Goal: Task Accomplishment & Management: Complete application form

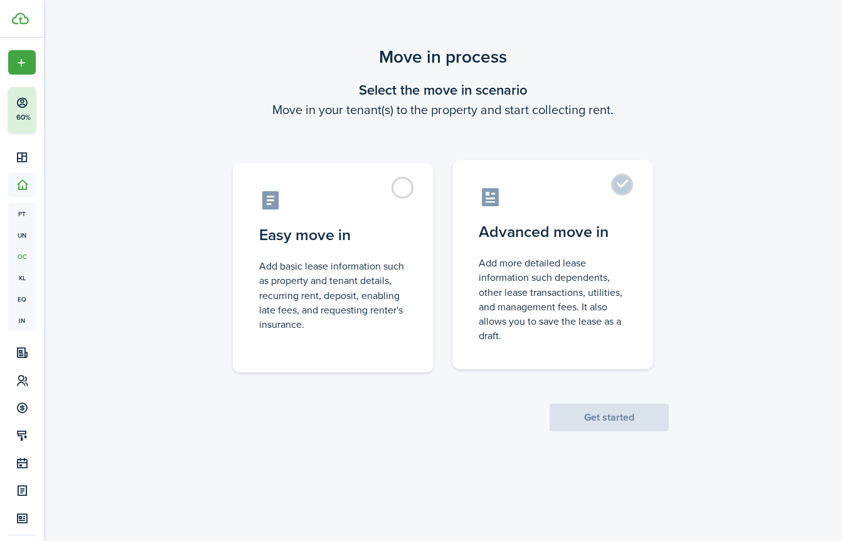
click at [607, 201] on control-radio-card-icon at bounding box center [553, 197] width 148 height 22
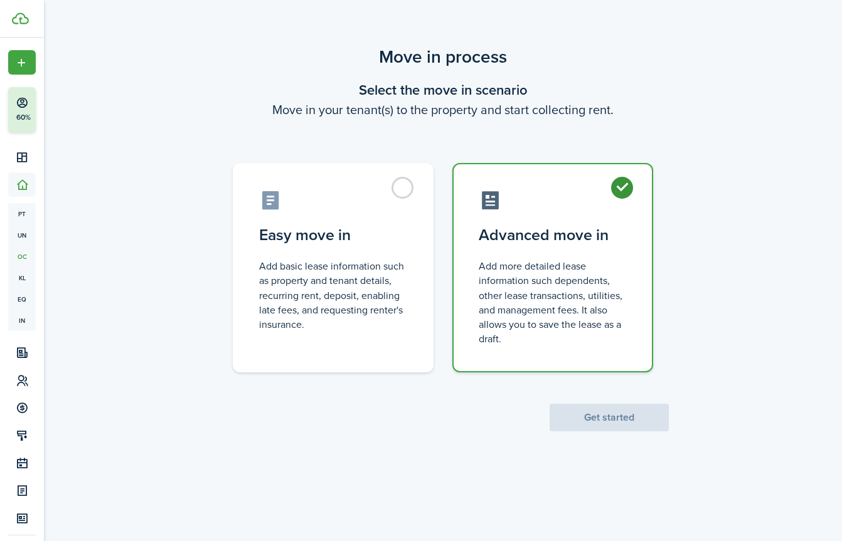
radio input "true"
click at [602, 419] on button "Get started" at bounding box center [609, 418] width 119 height 28
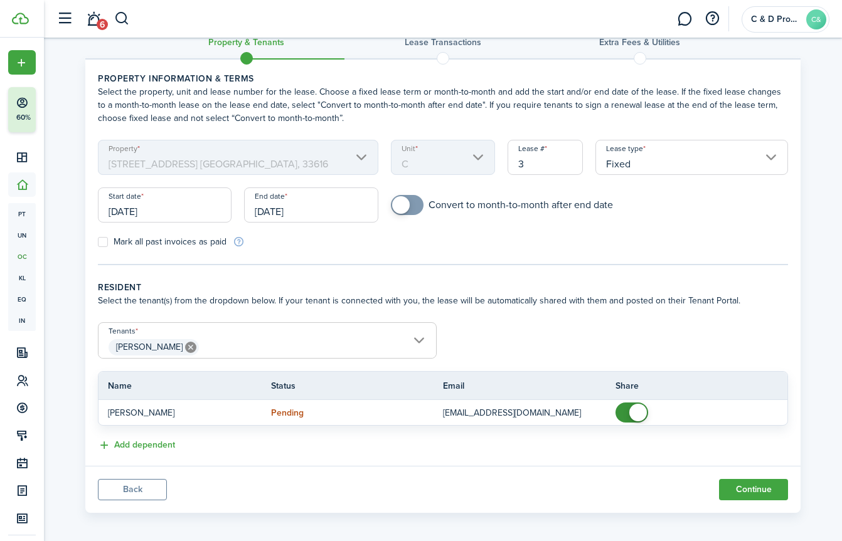
scroll to position [31, 0]
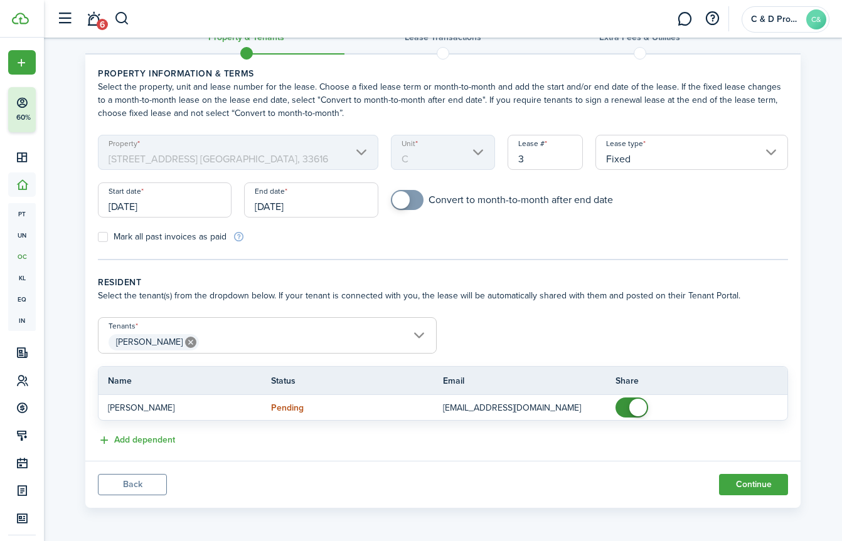
click at [174, 210] on input "[DATE]" at bounding box center [165, 200] width 134 height 35
click at [160, 204] on input "[DATE]" at bounding box center [165, 200] width 134 height 35
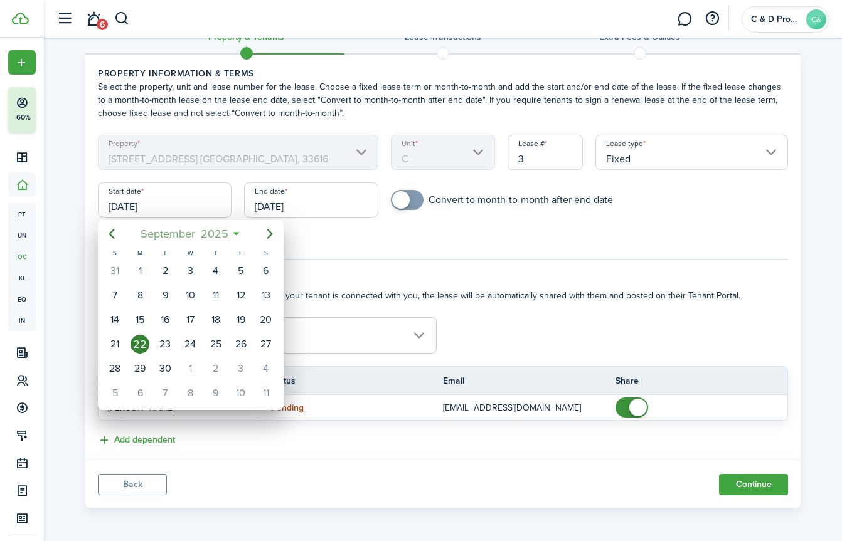
click at [183, 235] on span "September" at bounding box center [167, 234] width 60 height 23
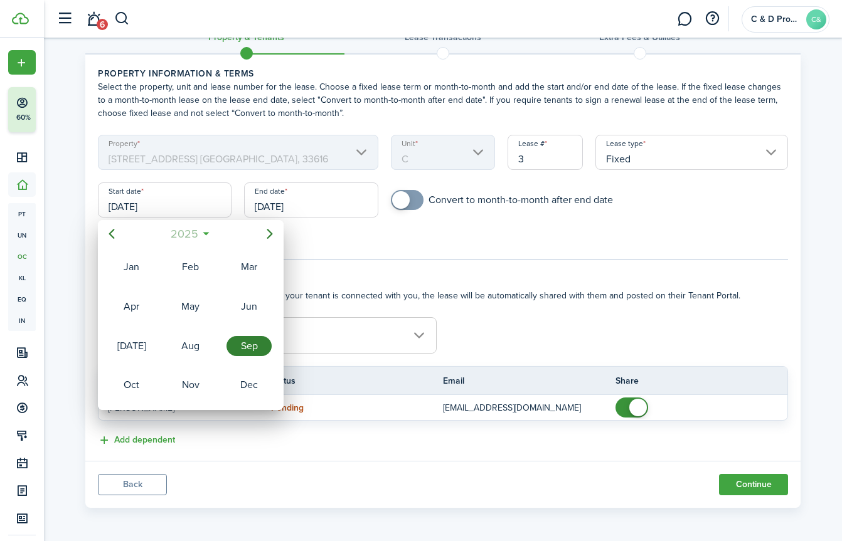
click at [201, 230] on mbsc-button "2025" at bounding box center [183, 234] width 43 height 23
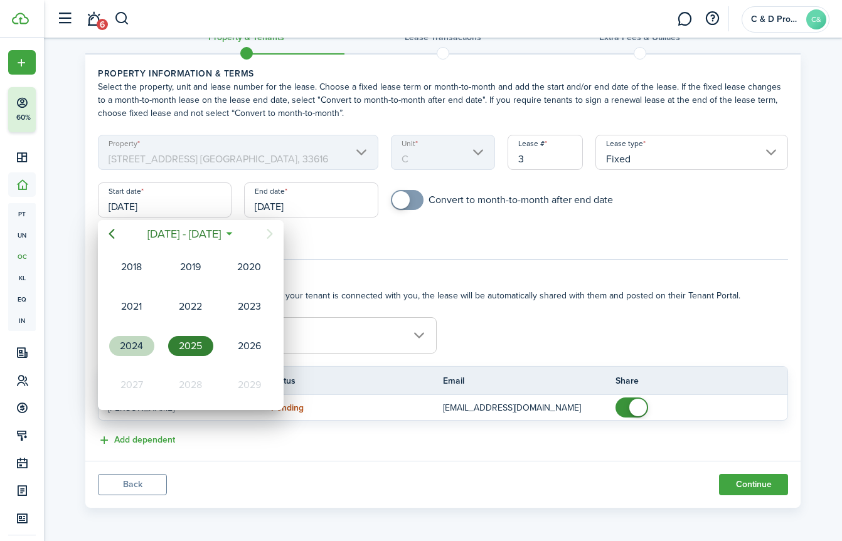
click at [136, 345] on div "2024" at bounding box center [131, 346] width 45 height 20
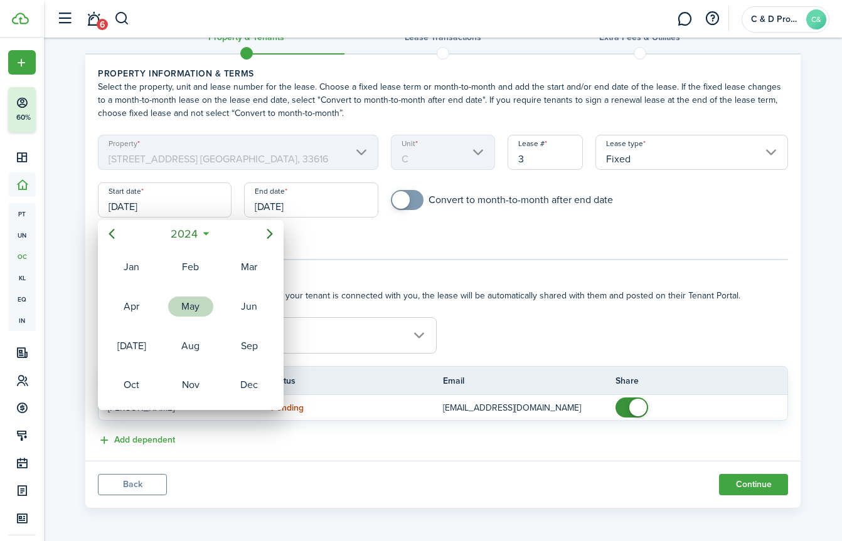
click at [184, 304] on div "May" at bounding box center [190, 307] width 45 height 20
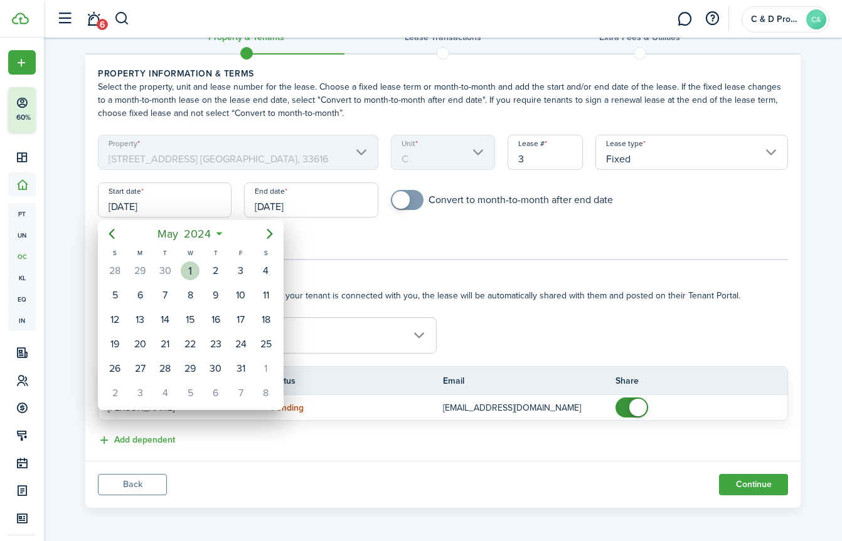
click at [193, 277] on div "1" at bounding box center [190, 271] width 19 height 19
type input "[DATE]"
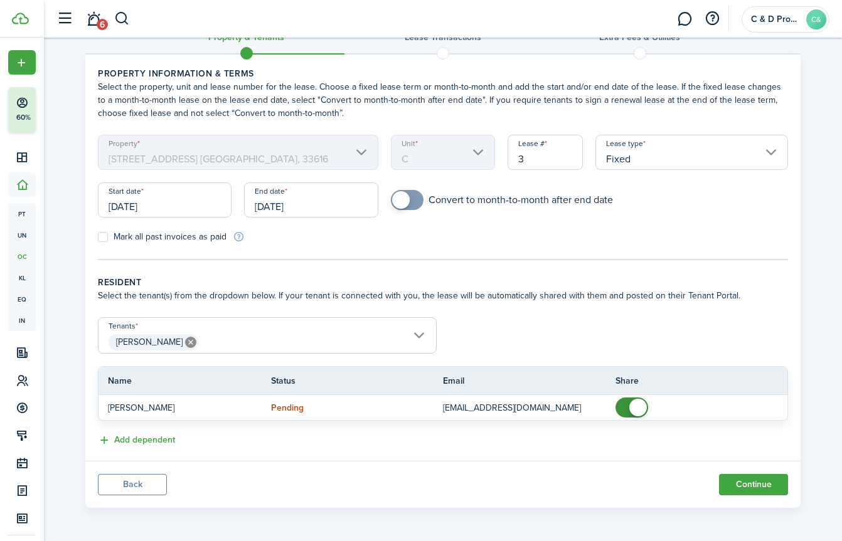
click at [276, 198] on input "[DATE]" at bounding box center [311, 200] width 134 height 35
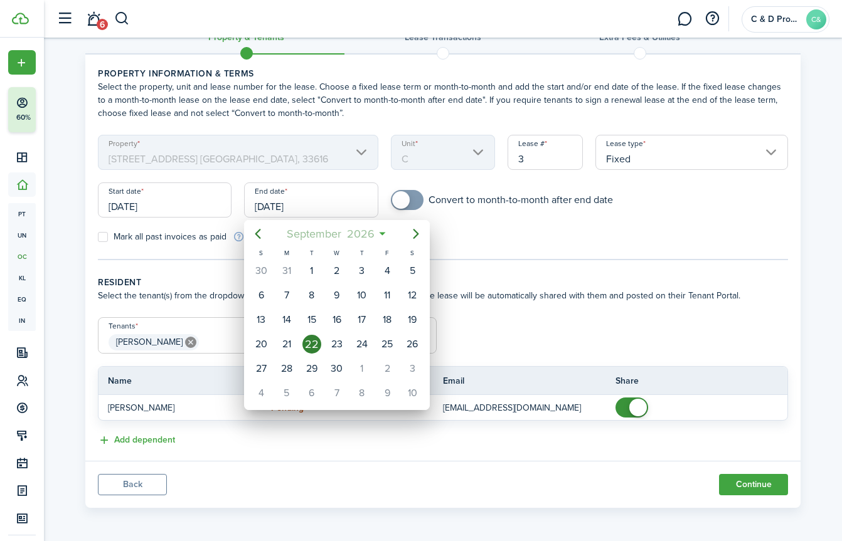
click at [368, 234] on span "2026" at bounding box center [360, 234] width 33 height 23
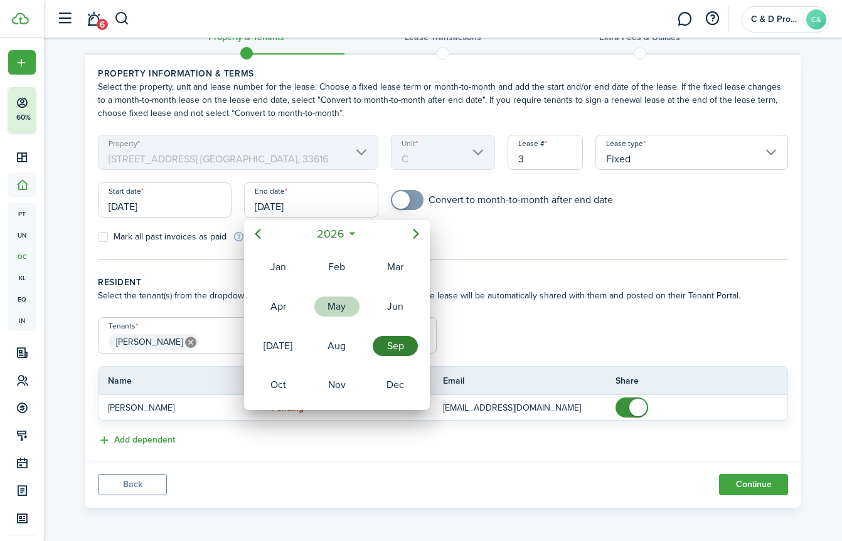
click at [340, 304] on div "May" at bounding box center [336, 307] width 45 height 20
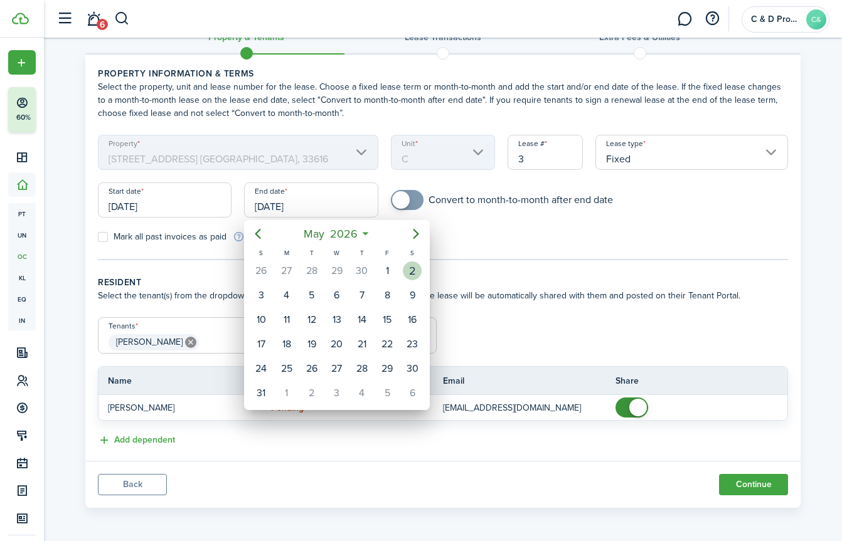
click at [408, 272] on div "2" at bounding box center [412, 271] width 19 height 19
type input "[DATE]"
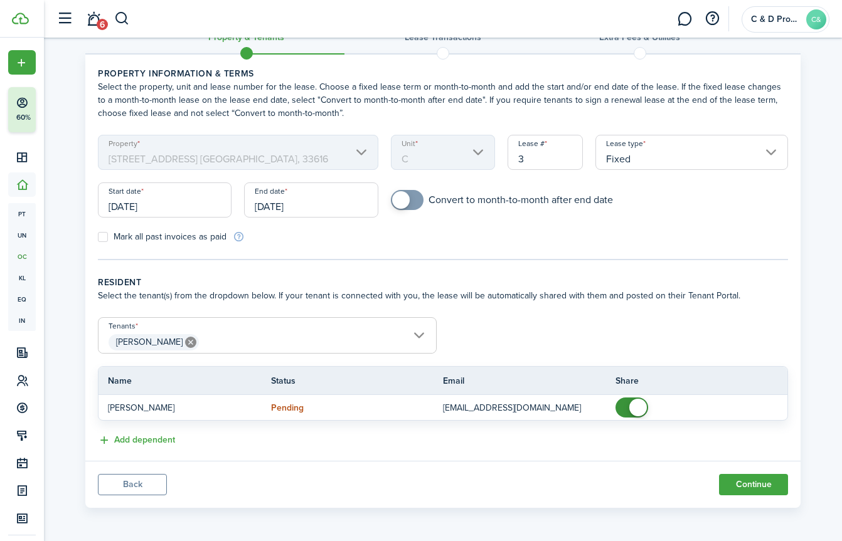
checkbox input "true"
click at [396, 201] on span at bounding box center [401, 200] width 18 height 18
click at [179, 240] on label "Mark all past invoices as paid" at bounding box center [162, 237] width 129 height 10
click at [98, 238] on input "Mark all past invoices as paid" at bounding box center [97, 237] width 1 height 1
checkbox input "true"
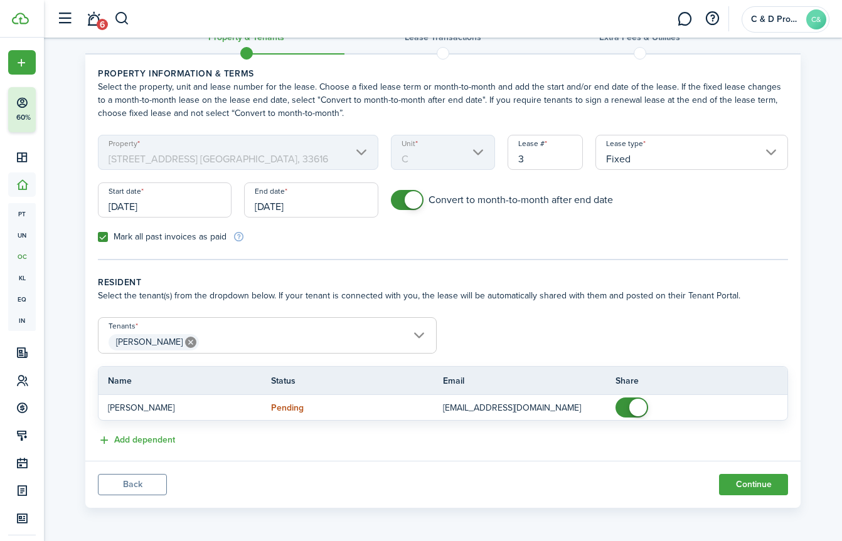
scroll to position [32, 0]
click at [185, 343] on icon at bounding box center [190, 341] width 11 height 11
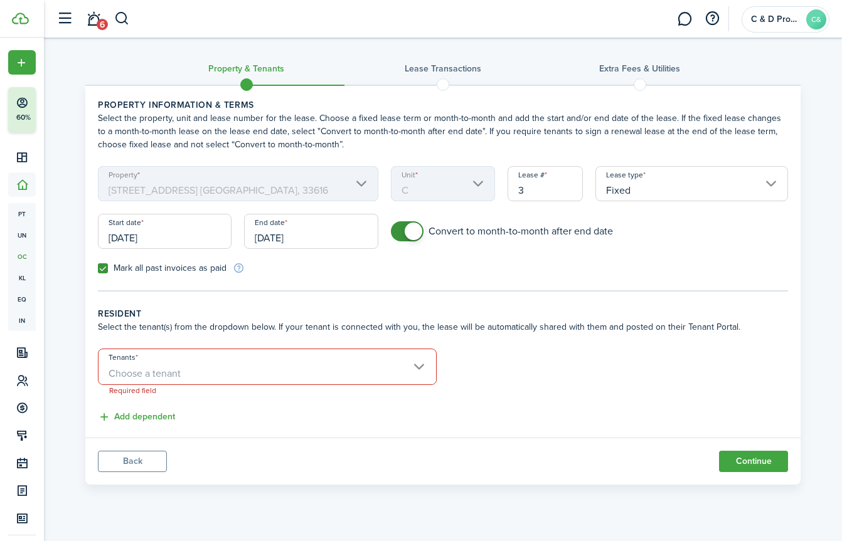
scroll to position [0, 0]
click at [423, 371] on span "Choose a tenant" at bounding box center [266, 373] width 337 height 21
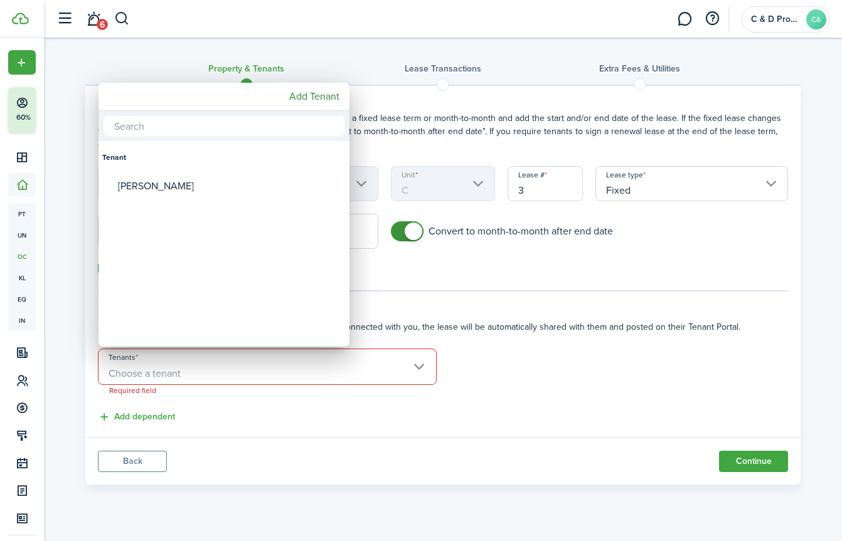
click at [167, 412] on div at bounding box center [421, 271] width 1043 height 742
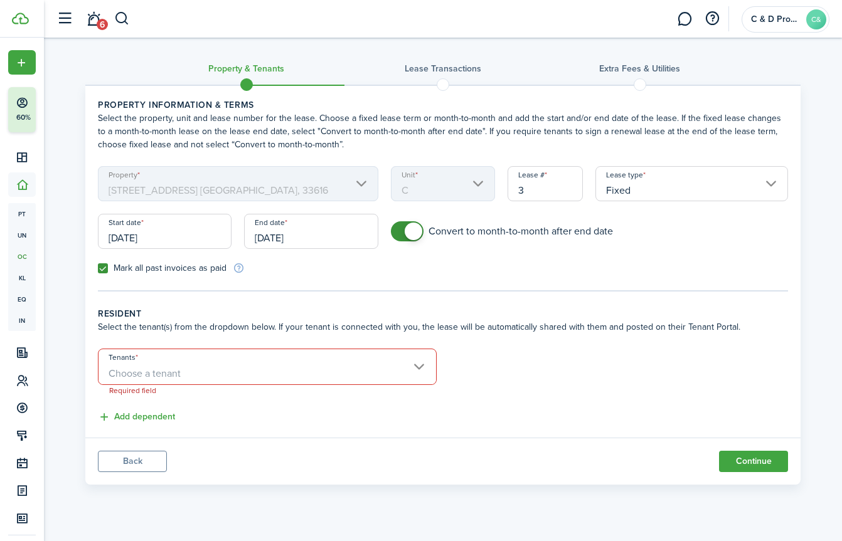
click at [422, 365] on span "Choose a tenant" at bounding box center [266, 373] width 337 height 21
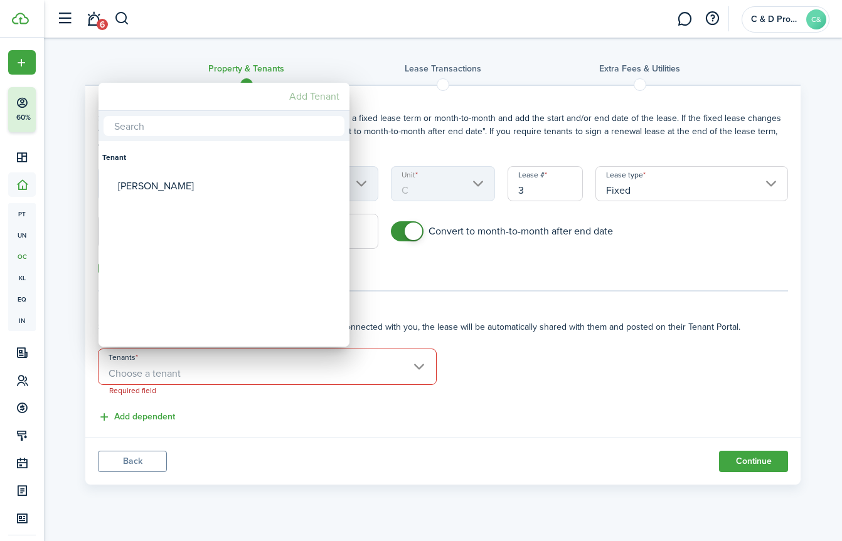
click at [313, 101] on mbsc-button "Add Tenant" at bounding box center [314, 96] width 60 height 23
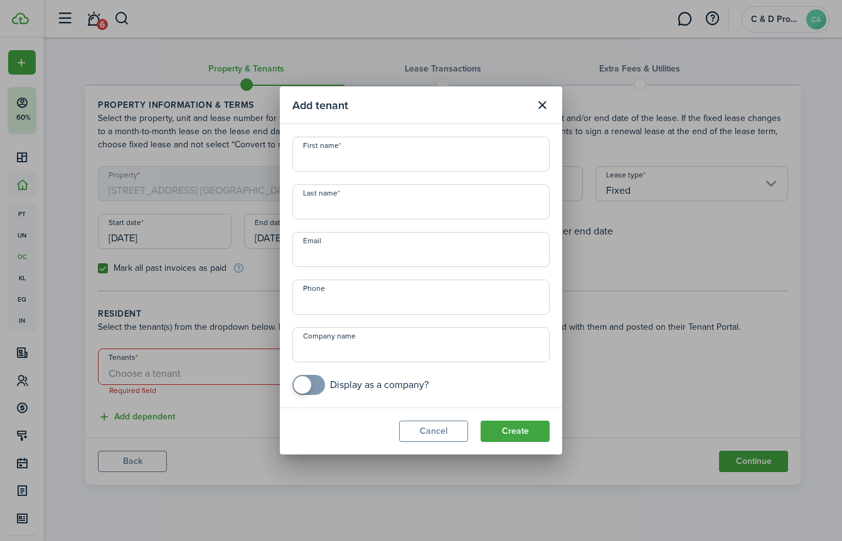
click at [363, 164] on input "First name" at bounding box center [420, 154] width 257 height 35
type input "[PERSON_NAME]"
type input "Avarakis"
click at [349, 244] on input "Email" at bounding box center [420, 249] width 257 height 35
paste input "[EMAIL_ADDRESS][DOMAIN_NAME]"
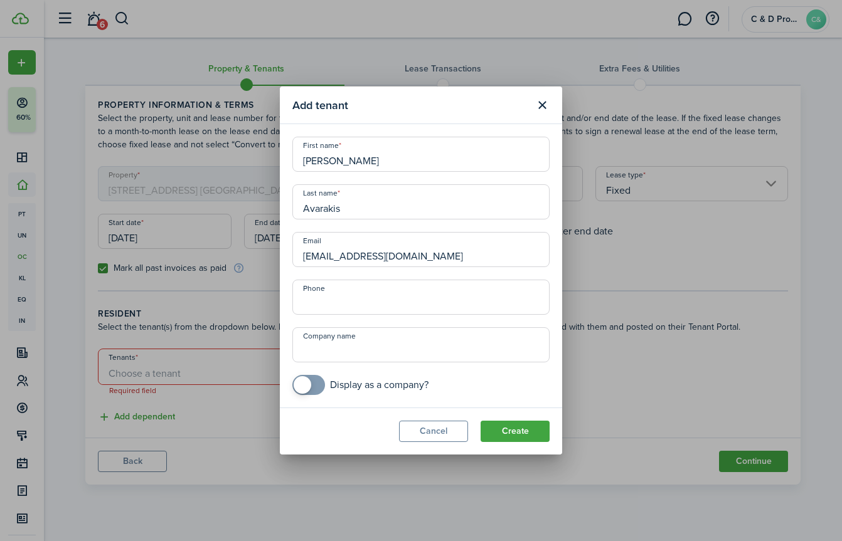
type input "[EMAIL_ADDRESS][DOMAIN_NAME]"
click at [355, 294] on input "+1" at bounding box center [420, 297] width 257 height 35
paste input "7 279452021"
click at [311, 305] on input "[PHONE_NUMBER]" at bounding box center [420, 297] width 257 height 35
type input "+2"
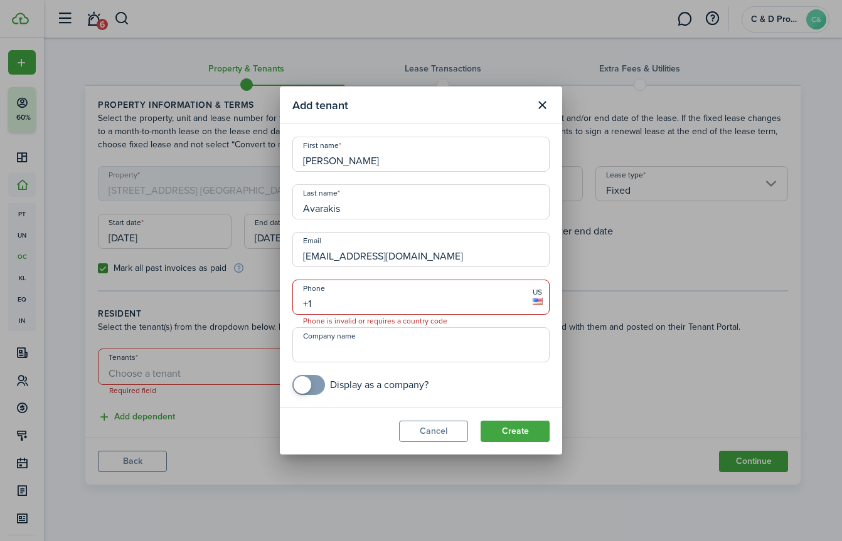
paste input "[PHONE_NUMBER]"
type input "[PHONE_NUMBER]"
click at [374, 338] on input "Company name" at bounding box center [420, 344] width 257 height 35
click at [500, 430] on button "Create" at bounding box center [515, 431] width 69 height 21
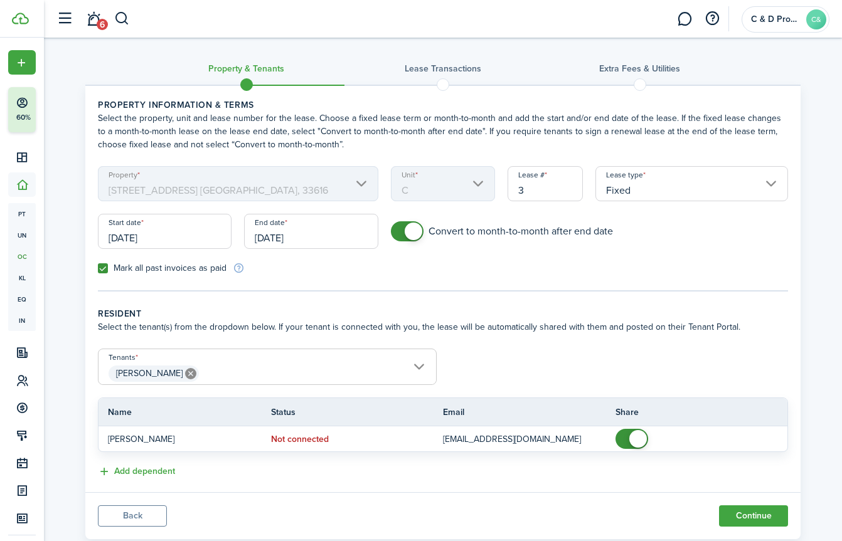
scroll to position [32, 0]
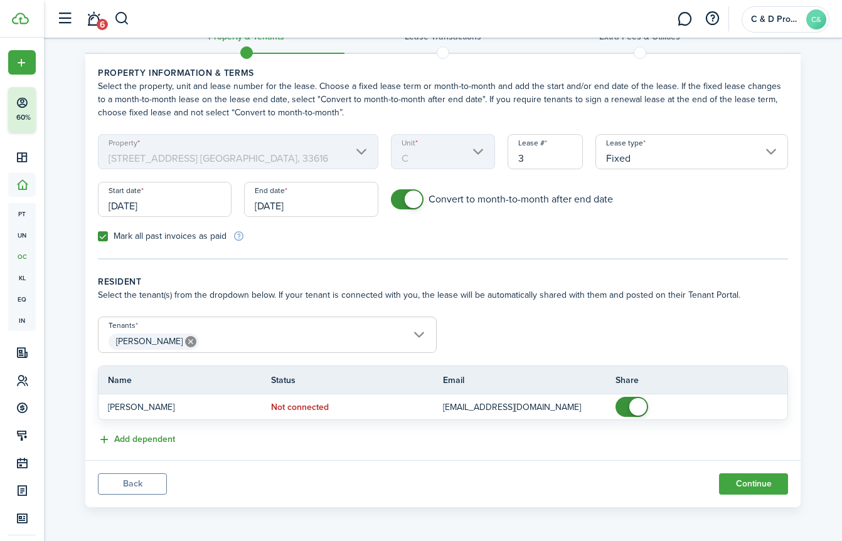
click at [157, 443] on button "Add dependent" at bounding box center [136, 440] width 77 height 14
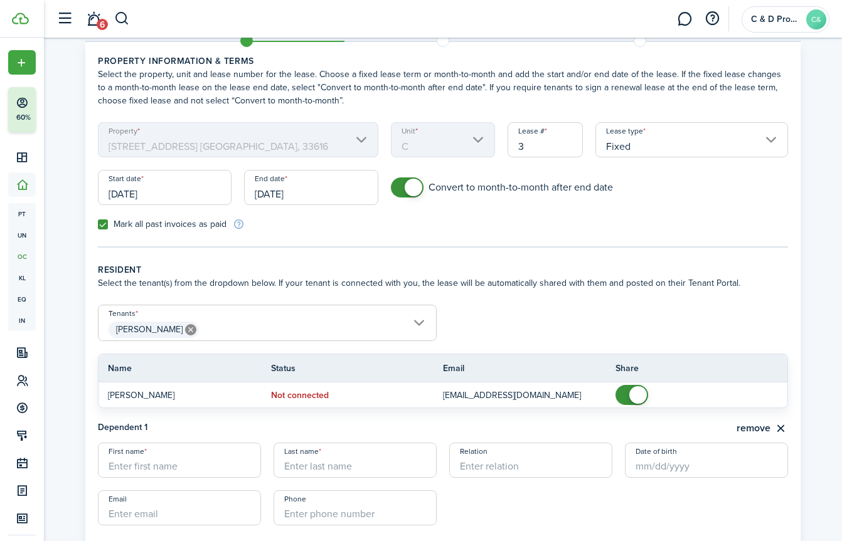
scroll to position [59, 0]
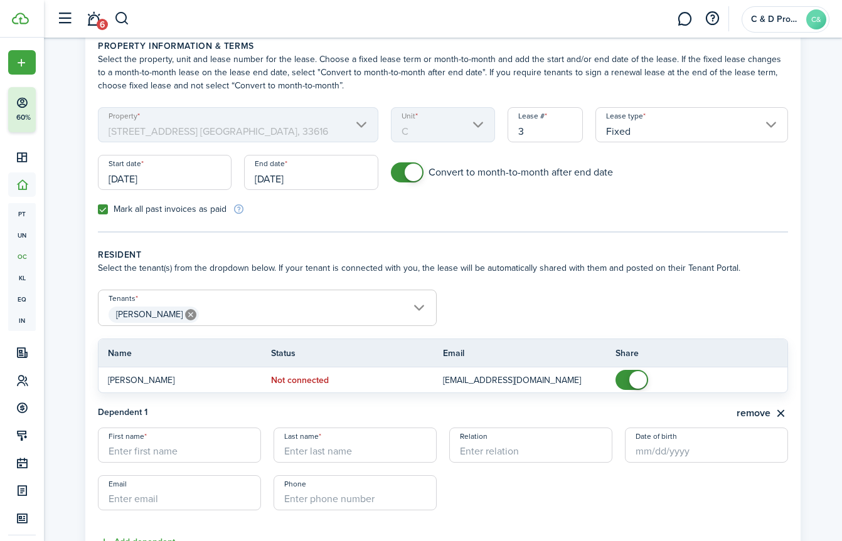
click at [417, 309] on span "[PERSON_NAME]" at bounding box center [266, 314] width 337 height 21
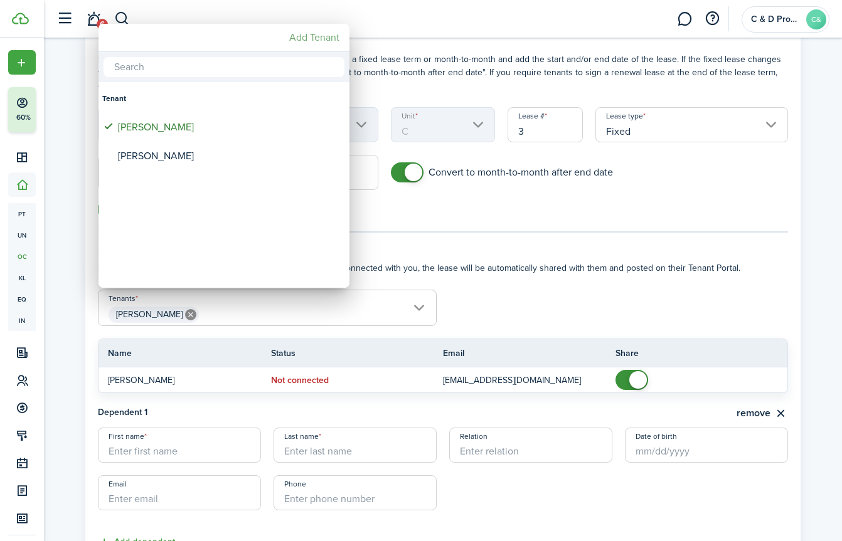
click at [302, 40] on mbsc-button "Add Tenant" at bounding box center [314, 37] width 60 height 23
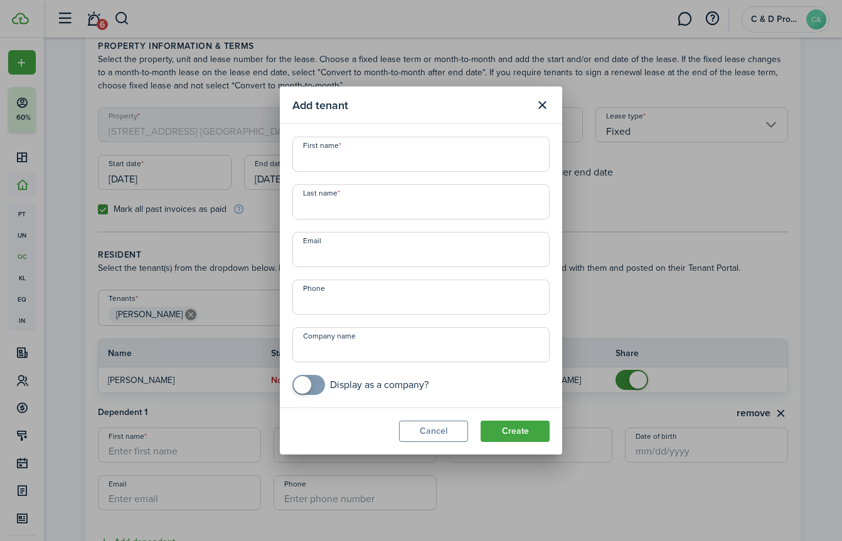
click at [374, 150] on input "First name" at bounding box center [420, 154] width 257 height 35
paste input "[PHONE_NUMBER]"
type input "[PHONE_NUMBER]"
click at [367, 154] on input "[PHONE_NUMBER]" at bounding box center [420, 154] width 257 height 35
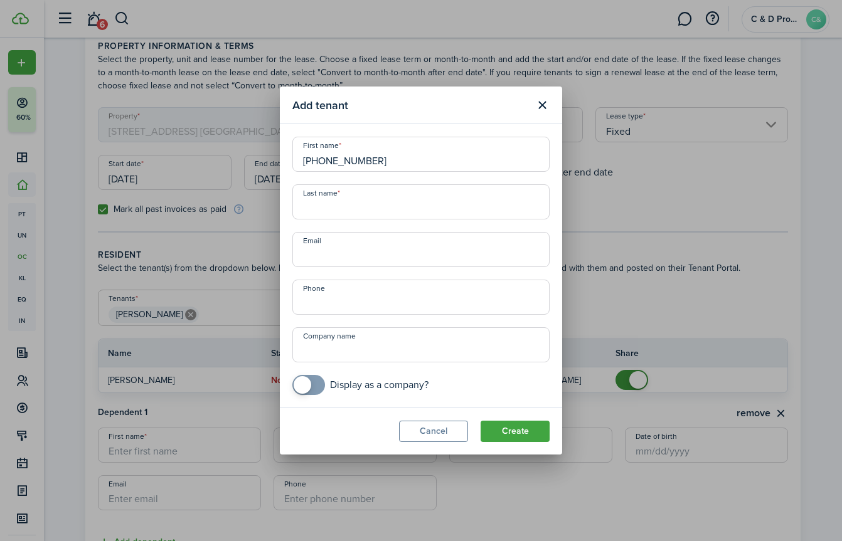
click at [367, 154] on input "[PHONE_NUMBER]" at bounding box center [420, 154] width 257 height 35
type input "Agapi"
paste input "Arvanitidou"
type input "Arvanitidou"
click at [349, 250] on input "Email" at bounding box center [420, 249] width 257 height 35
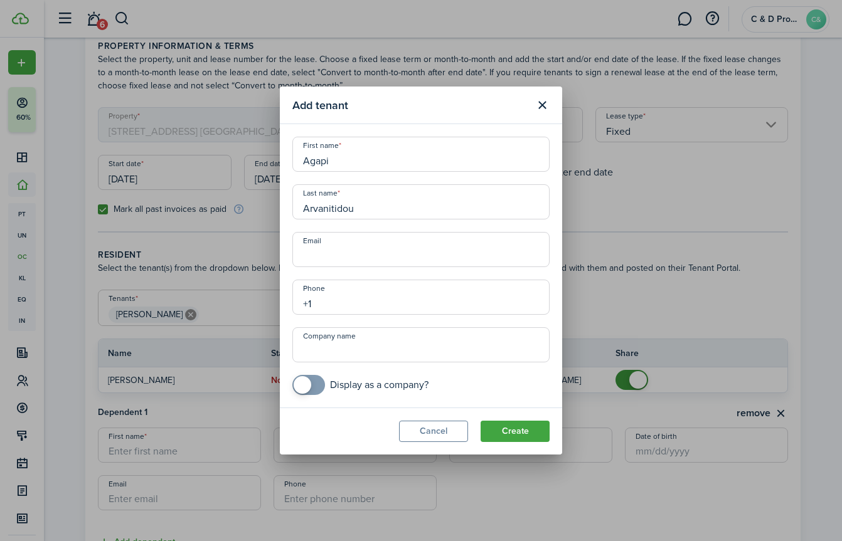
click at [351, 297] on input "+1" at bounding box center [420, 297] width 257 height 35
paste input "[PHONE_NUMBER]"
type input "[PHONE_NUMBER]"
click at [518, 433] on button "Create" at bounding box center [515, 431] width 69 height 21
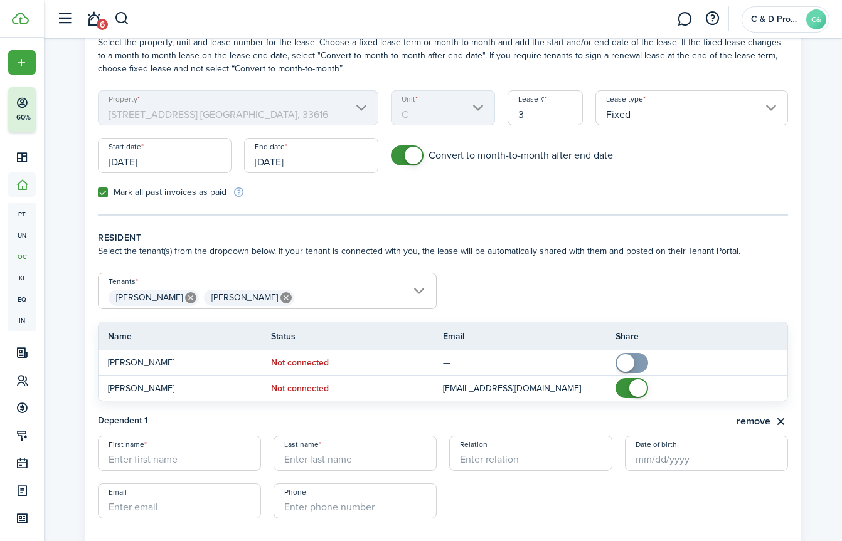
scroll to position [78, 0]
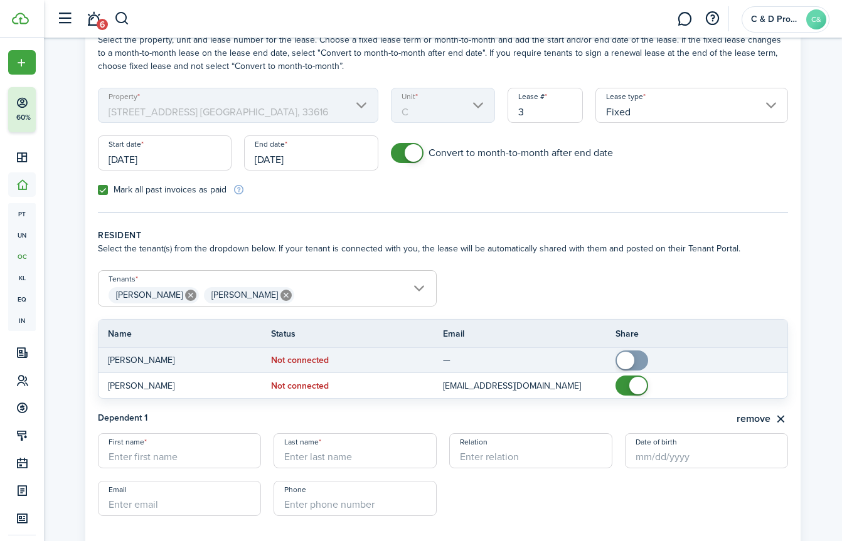
click at [627, 357] on span at bounding box center [626, 361] width 18 height 18
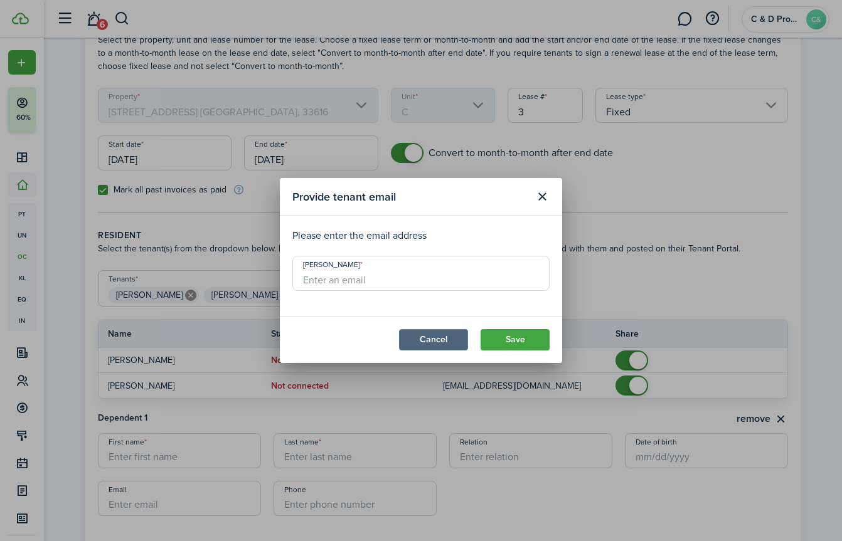
click at [420, 343] on button "Cancel" at bounding box center [433, 339] width 69 height 21
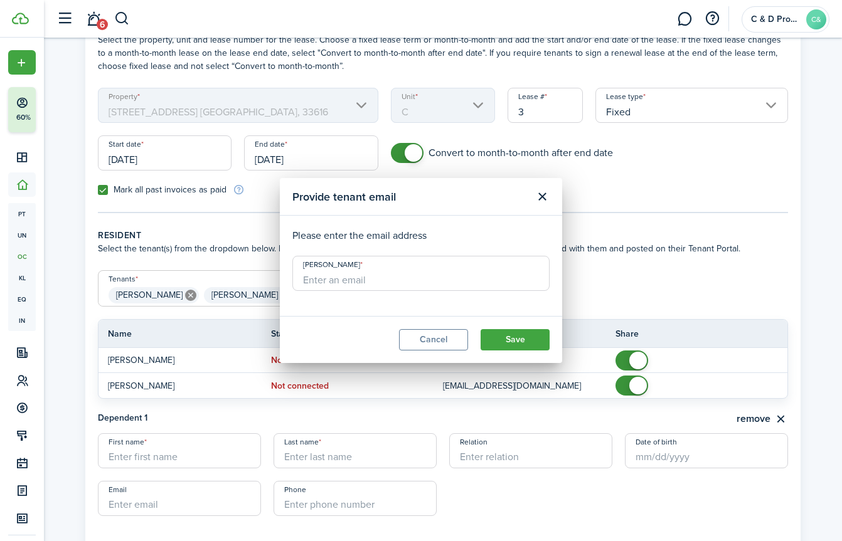
checkbox input "false"
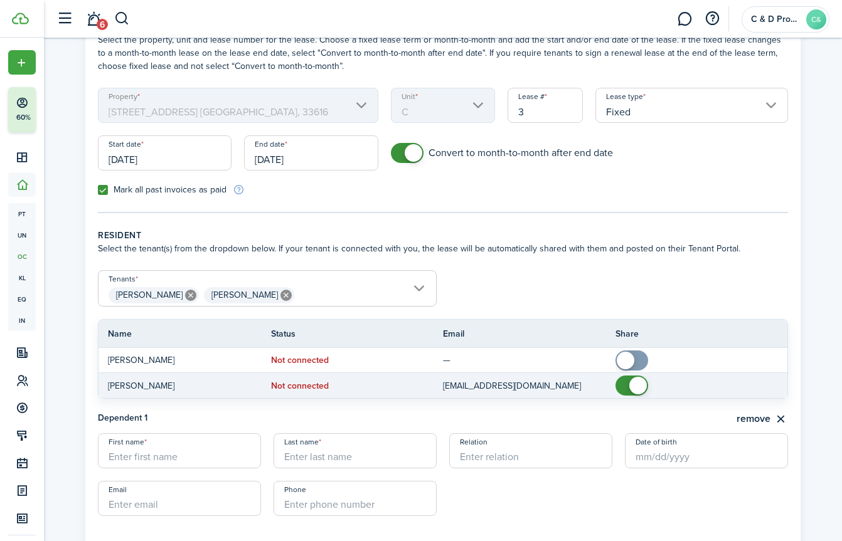
click at [152, 394] on tr "[PERSON_NAME] Not connected [EMAIL_ADDRESS][DOMAIN_NAME]" at bounding box center [442, 385] width 689 height 25
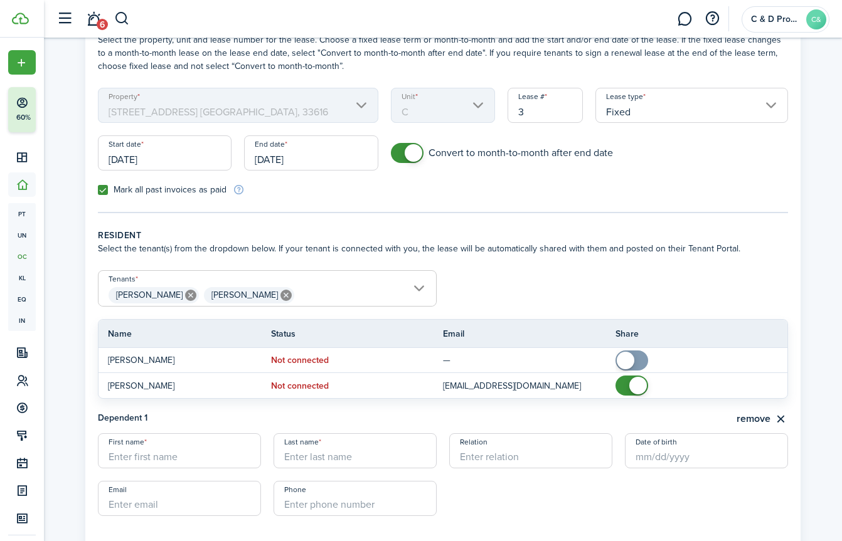
click at [176, 291] on span "[PERSON_NAME]" at bounding box center [149, 295] width 66 height 13
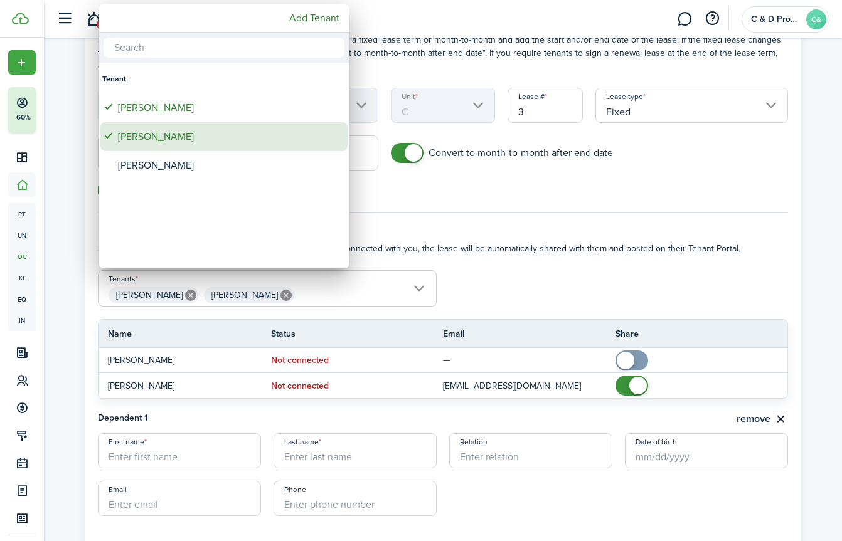
click at [172, 140] on div "[PERSON_NAME]" at bounding box center [229, 136] width 222 height 29
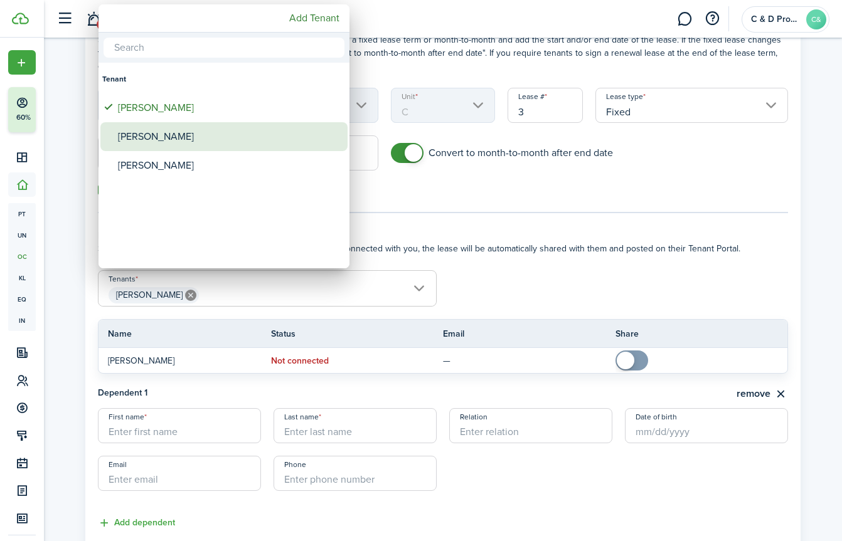
click at [172, 140] on div "[PERSON_NAME]" at bounding box center [229, 136] width 222 height 29
type input "[PERSON_NAME]"
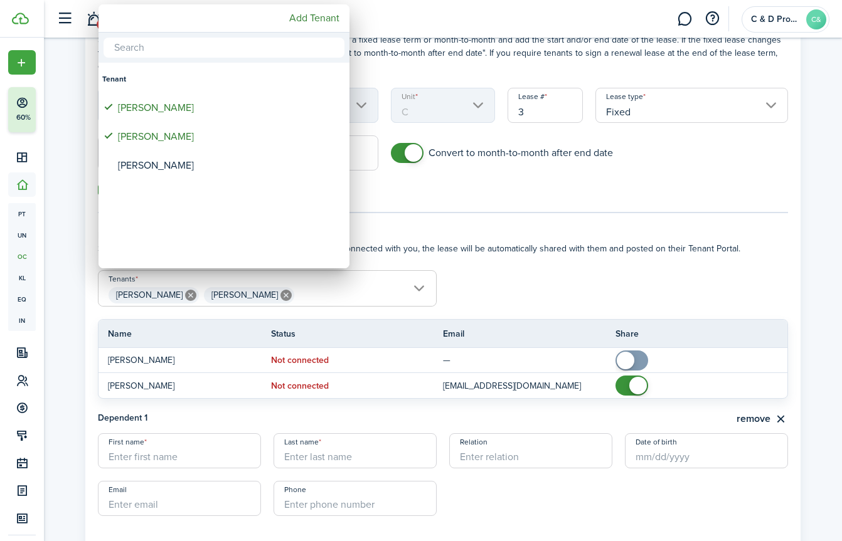
click at [443, 266] on div at bounding box center [421, 271] width 1043 height 742
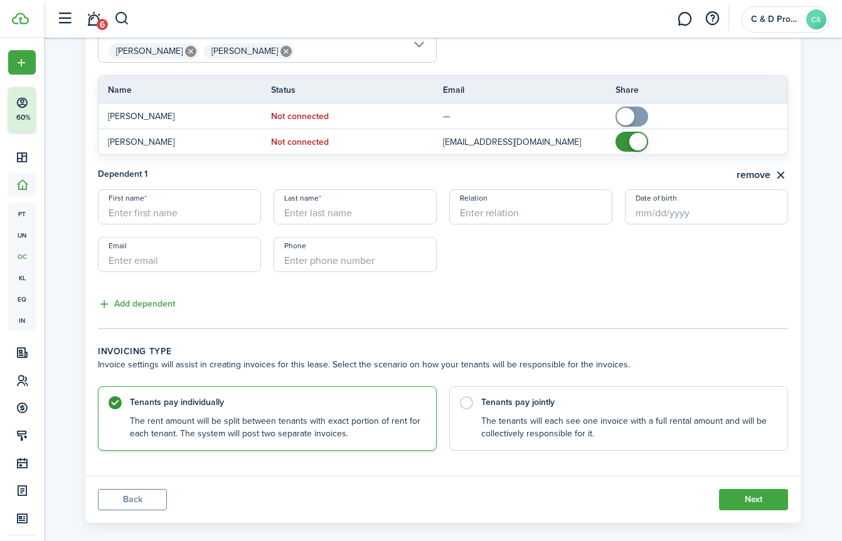
scroll to position [327, 0]
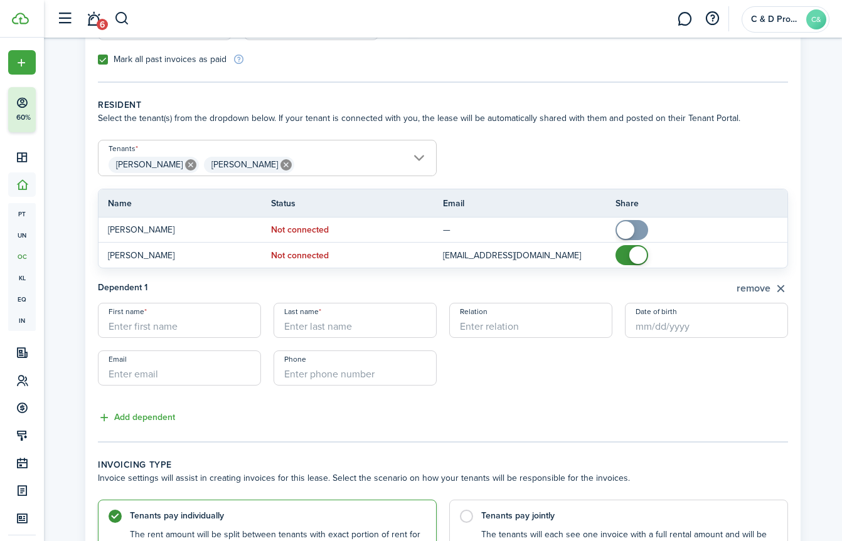
click at [775, 286] on button "remove" at bounding box center [761, 289] width 51 height 16
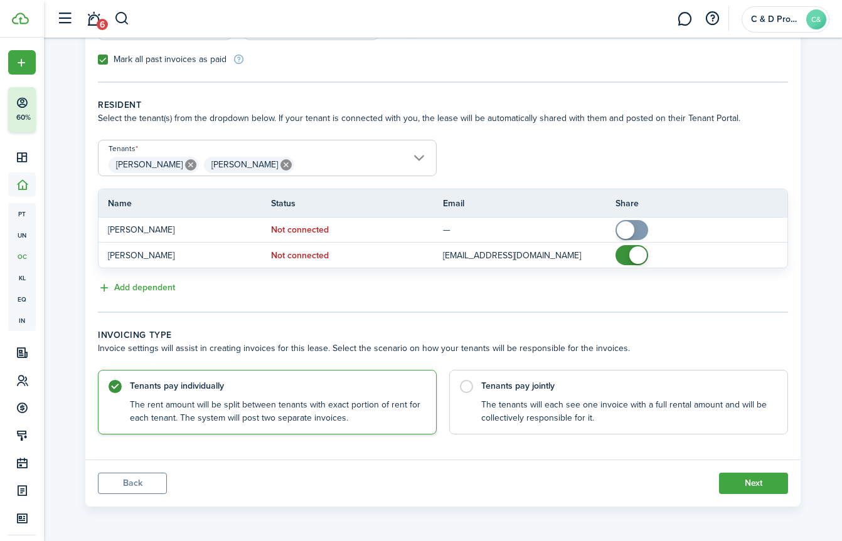
scroll to position [208, 0]
click at [545, 383] on control-radio-card-title "Tenants pay jointly" at bounding box center [628, 384] width 294 height 13
radio input "false"
radio input "true"
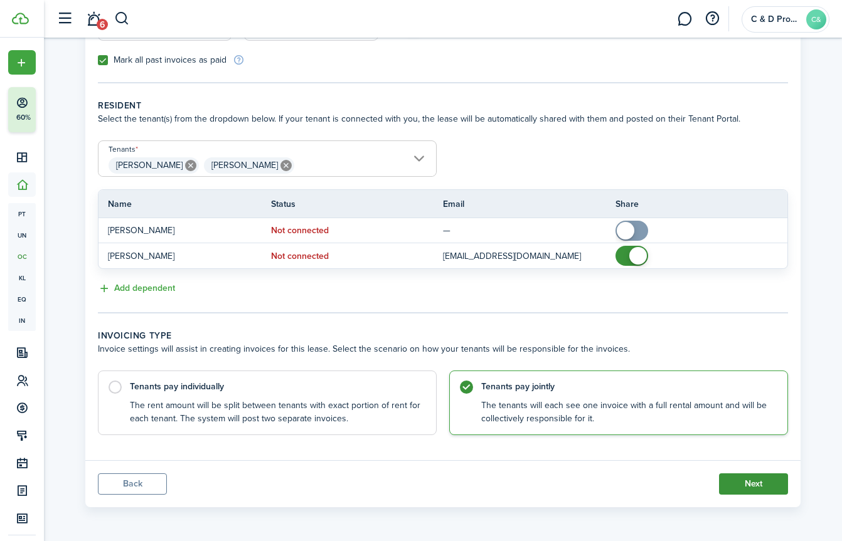
click at [745, 486] on button "Next" at bounding box center [753, 484] width 69 height 21
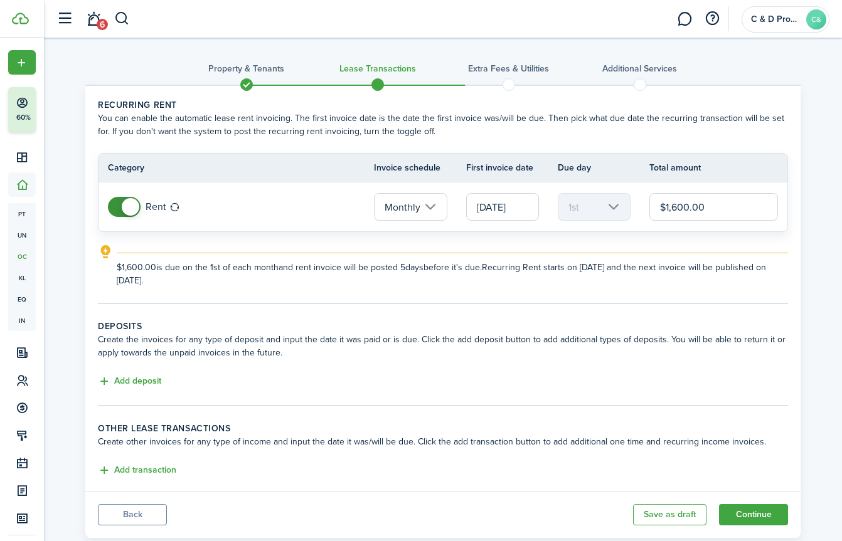
click at [513, 208] on input "[DATE]" at bounding box center [502, 207] width 73 height 28
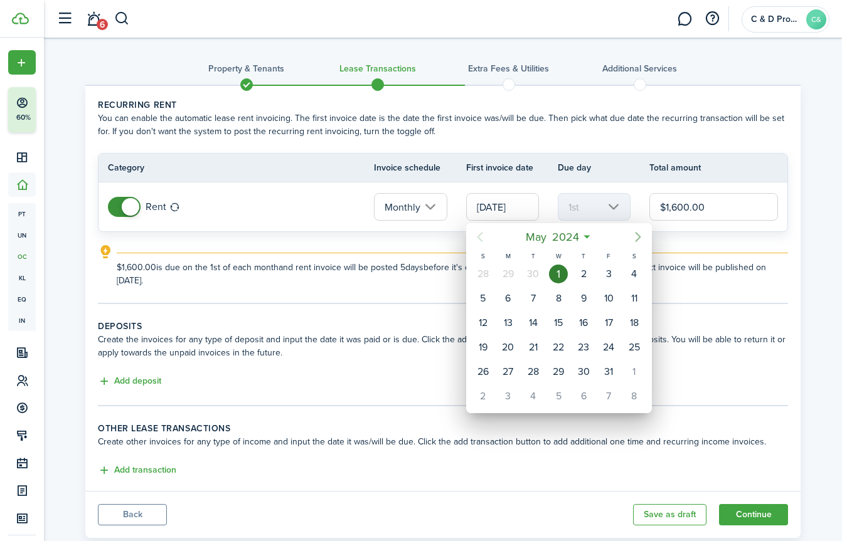
click at [635, 236] on icon "Next page" at bounding box center [637, 237] width 15 height 15
click at [580, 236] on span "2024" at bounding box center [572, 237] width 33 height 23
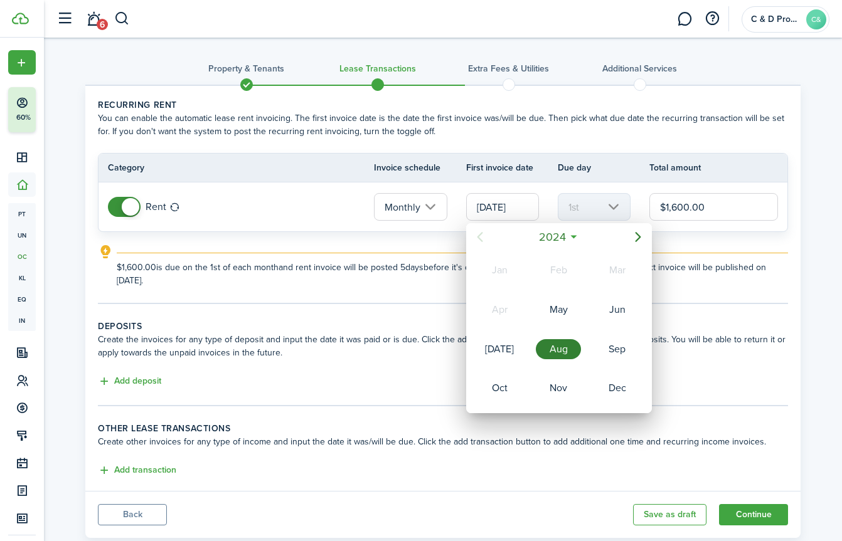
click at [573, 236] on mbsc-button "2024" at bounding box center [552, 237] width 43 height 23
click at [567, 353] on div "2025" at bounding box center [558, 349] width 45 height 20
click at [509, 381] on div "Oct" at bounding box center [499, 388] width 45 height 20
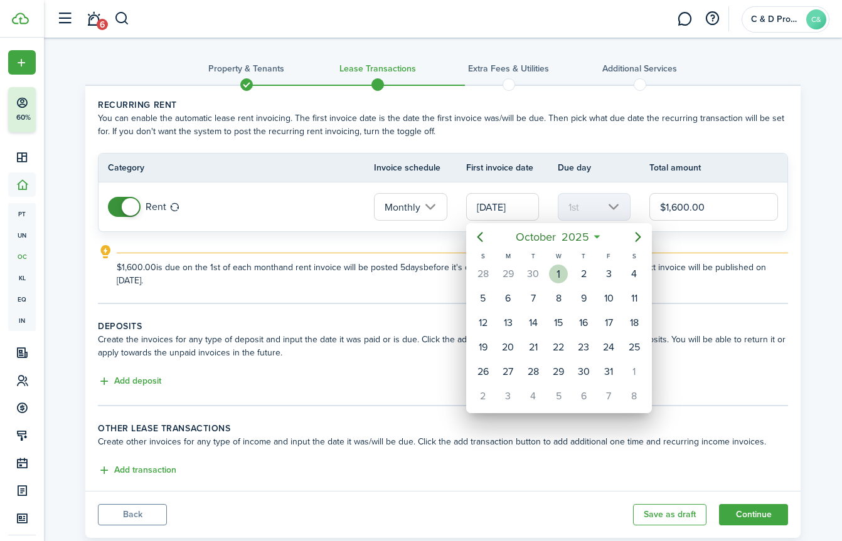
click at [560, 273] on div "1" at bounding box center [558, 274] width 19 height 19
type input "[DATE]"
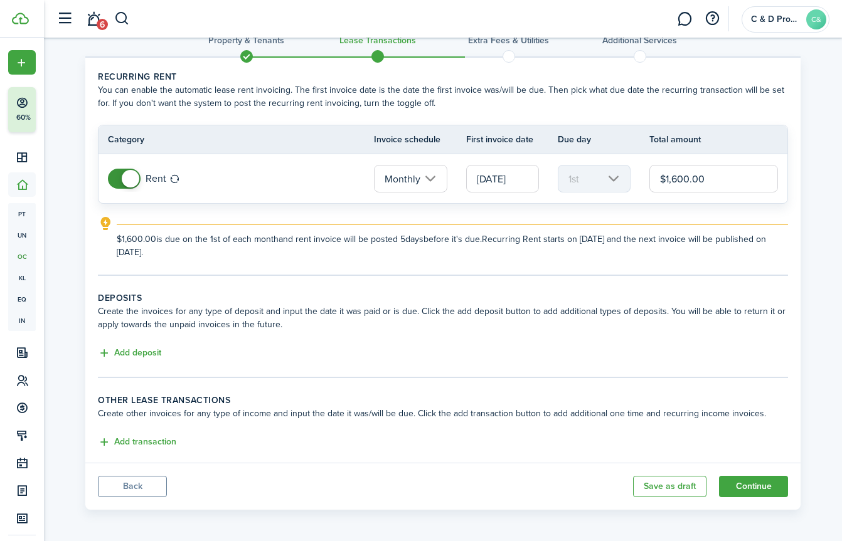
scroll to position [31, 0]
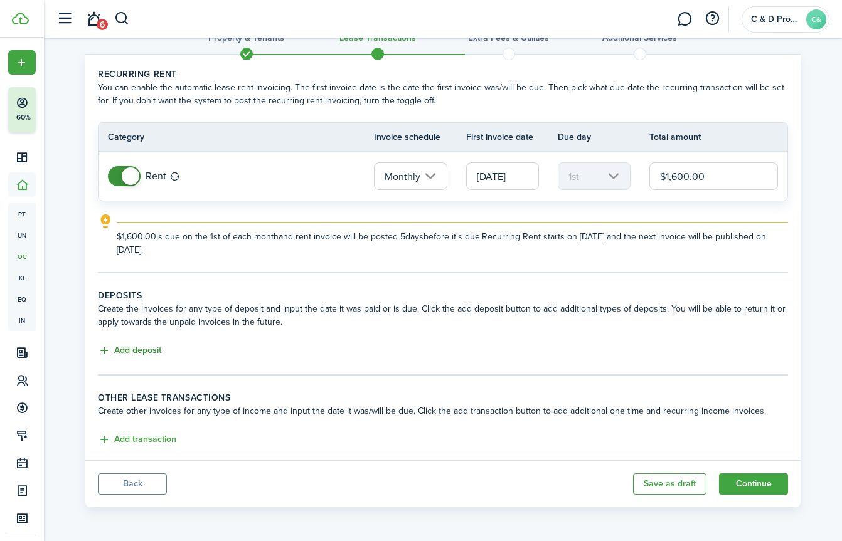
click at [144, 358] on button "Add deposit" at bounding box center [129, 351] width 63 height 14
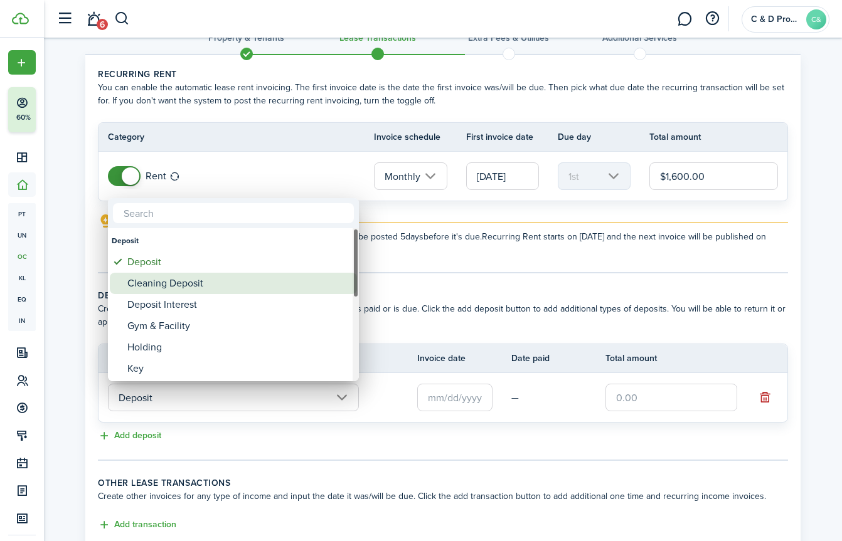
click at [235, 262] on div "Deposit" at bounding box center [238, 262] width 222 height 21
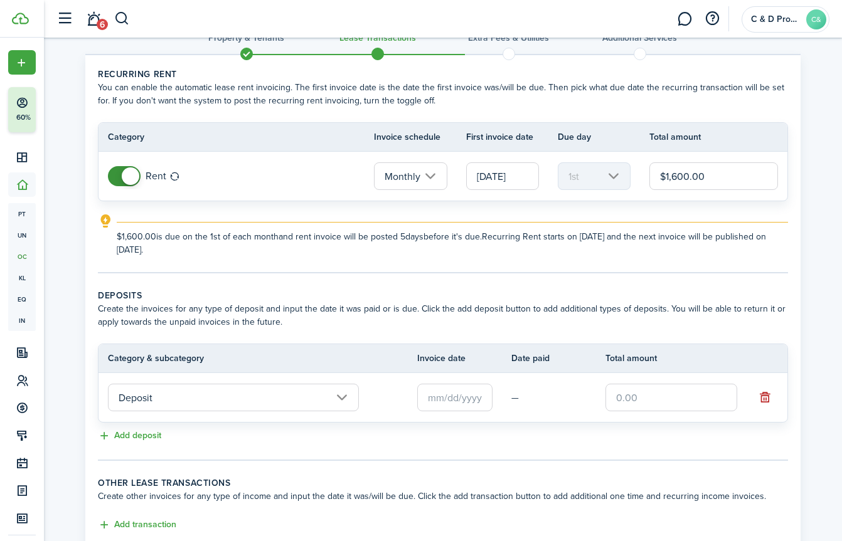
click at [249, 397] on input "Deposit" at bounding box center [233, 398] width 251 height 28
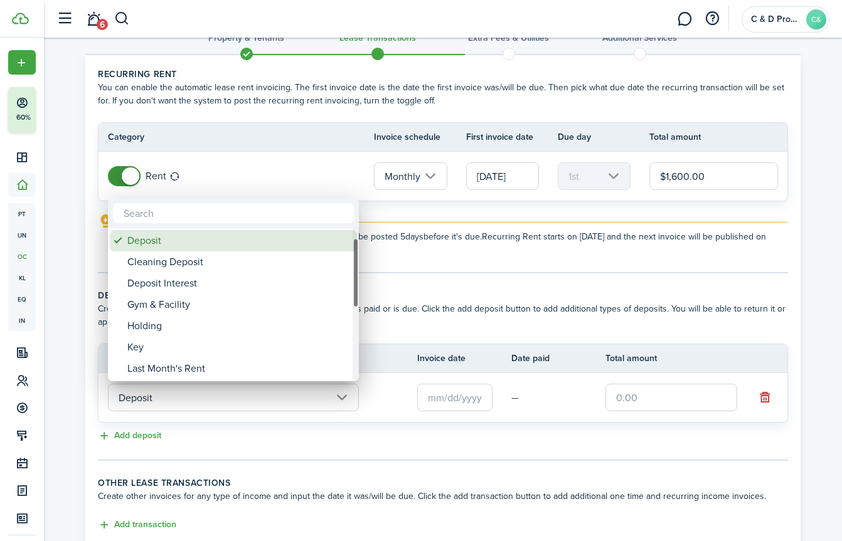
click at [243, 248] on div "Deposit" at bounding box center [238, 240] width 222 height 21
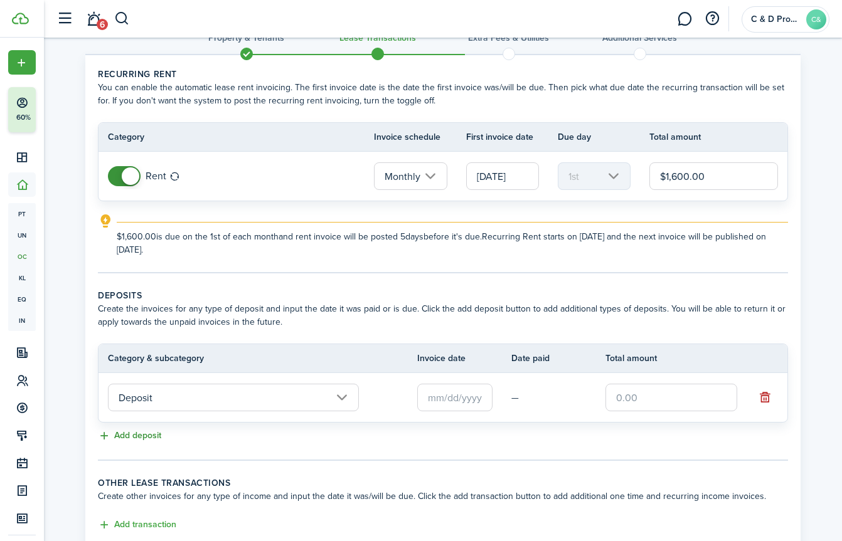
click at [136, 436] on button "Add deposit" at bounding box center [129, 436] width 63 height 14
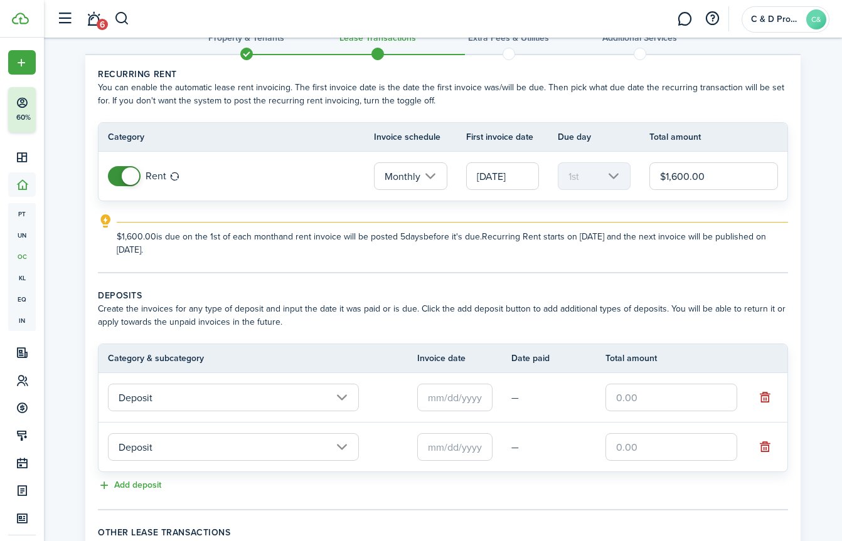
click at [184, 460] on input "Deposit" at bounding box center [233, 447] width 251 height 28
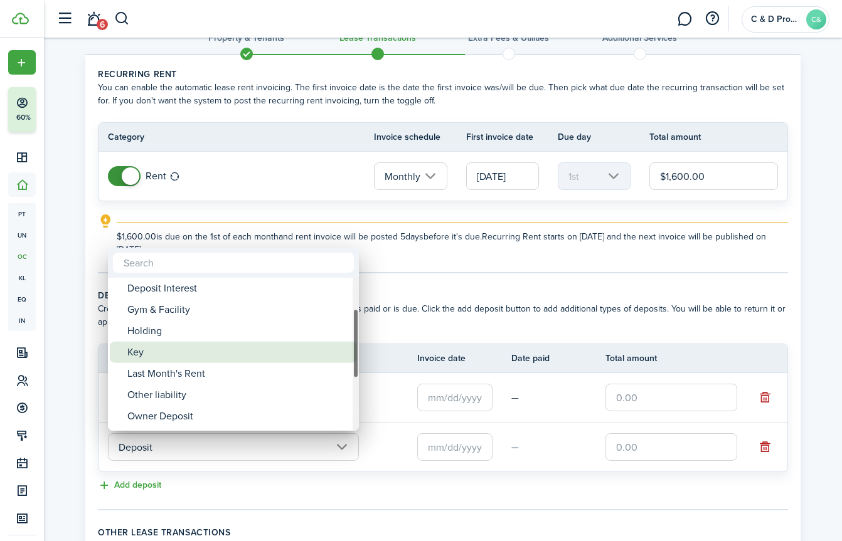
click at [196, 347] on div "Key" at bounding box center [238, 352] width 222 height 21
click at [193, 354] on div "Key" at bounding box center [238, 354] width 222 height 21
type input "Deposit / Key"
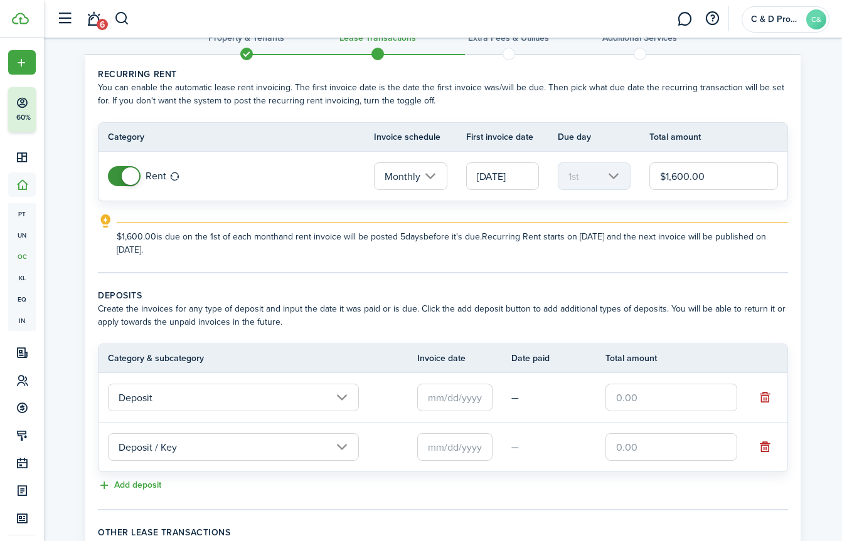
click at [443, 445] on input "text" at bounding box center [454, 447] width 75 height 28
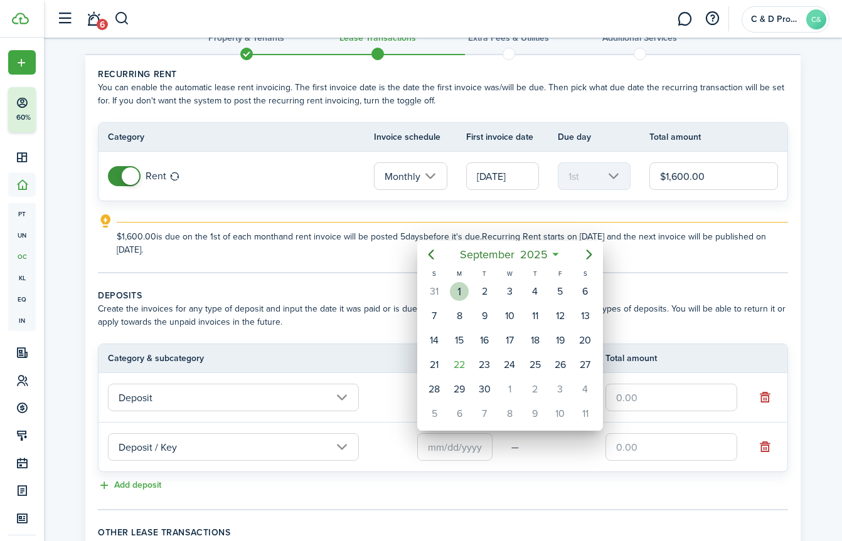
click at [452, 289] on div "1" at bounding box center [459, 291] width 19 height 19
type input "[DATE]"
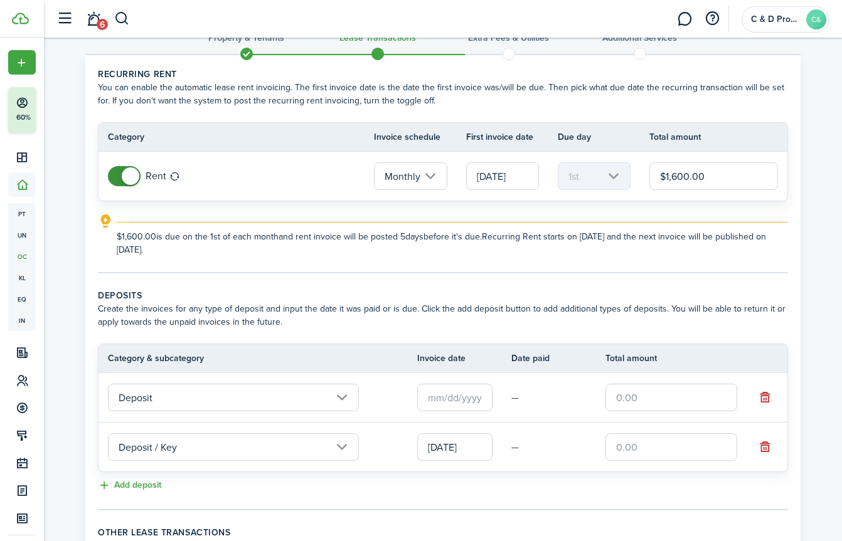
click at [444, 390] on input "text" at bounding box center [454, 398] width 75 height 28
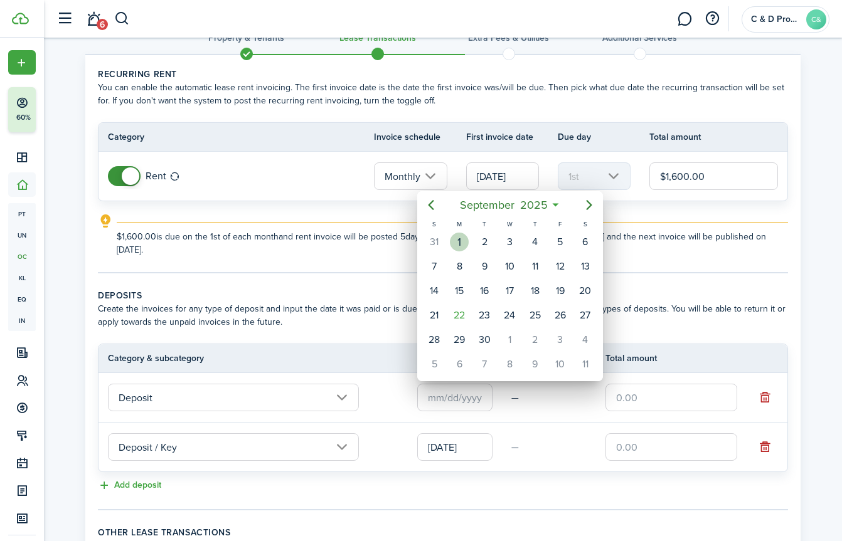
click at [462, 234] on div "1" at bounding box center [459, 242] width 19 height 19
type input "[DATE]"
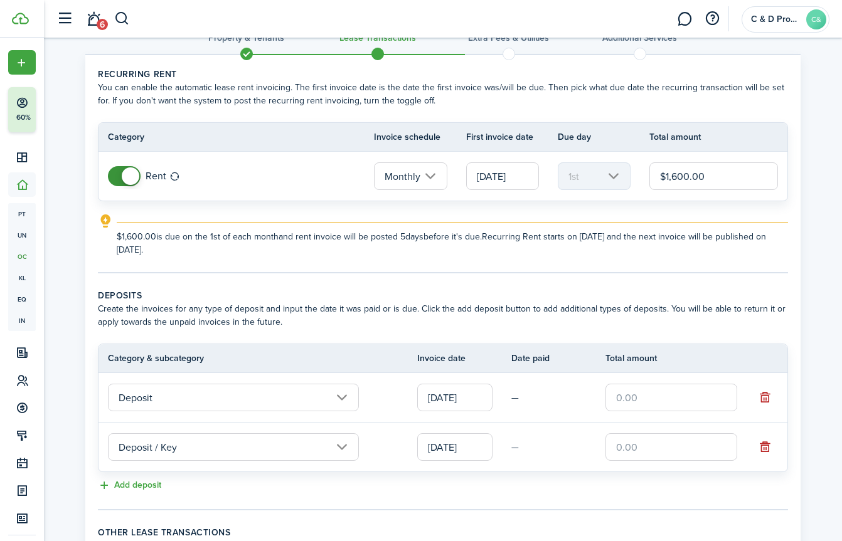
click at [630, 398] on input "text" at bounding box center [671, 398] width 132 height 28
type input "$1,350.00"
click at [637, 449] on input "text" at bounding box center [671, 447] width 132 height 28
type input "$250.00"
click at [624, 486] on div "Add deposit" at bounding box center [443, 486] width 690 height 15
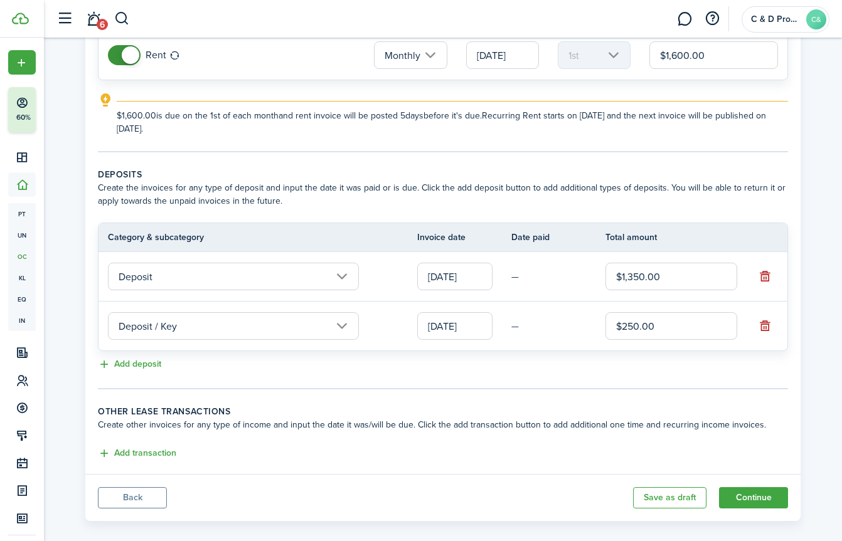
scroll to position [166, 0]
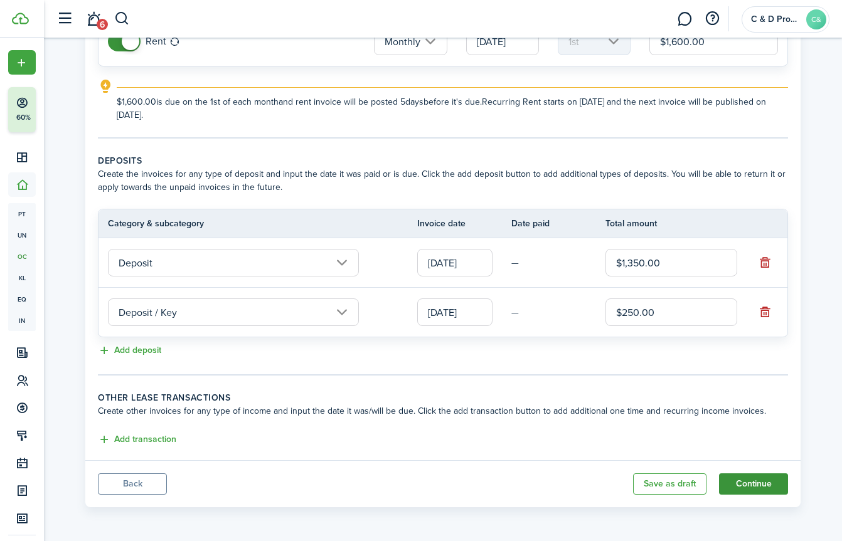
click at [762, 484] on button "Continue" at bounding box center [753, 484] width 69 height 21
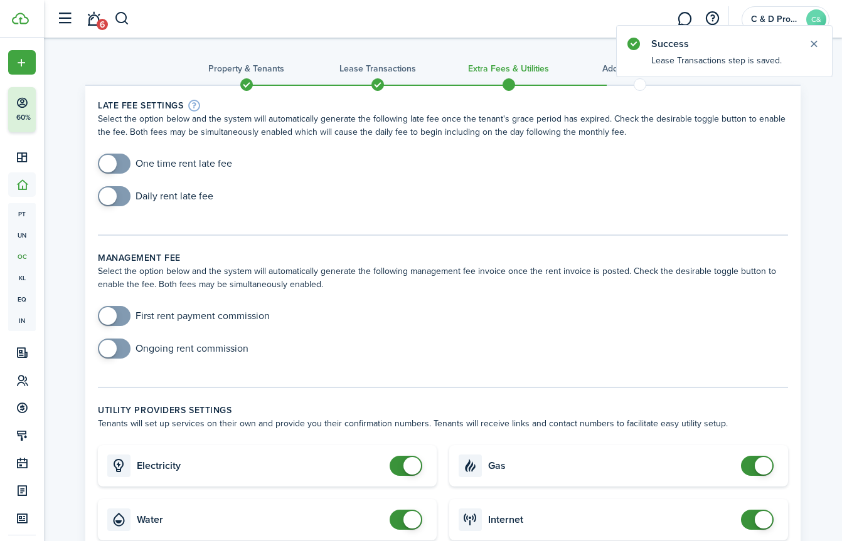
checkbox input "true"
click at [104, 159] on span at bounding box center [108, 164] width 18 height 18
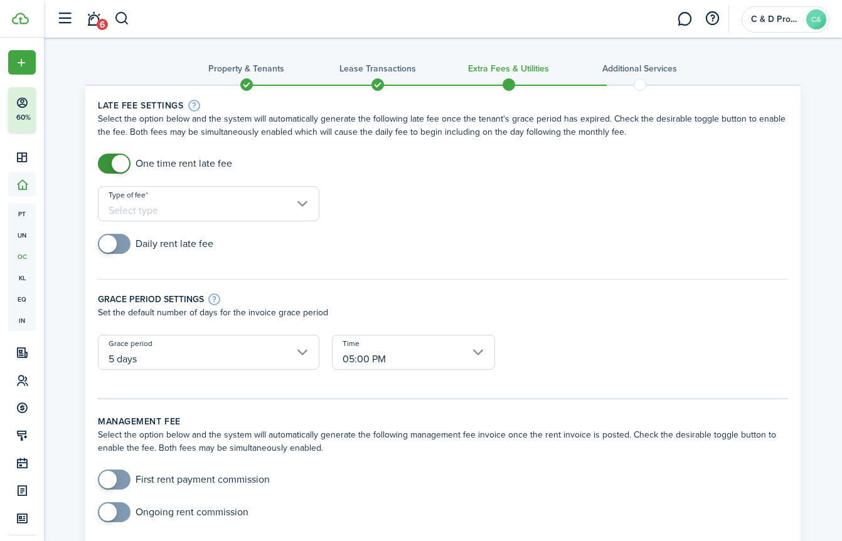
click at [235, 348] on input "5 days" at bounding box center [208, 352] width 221 height 35
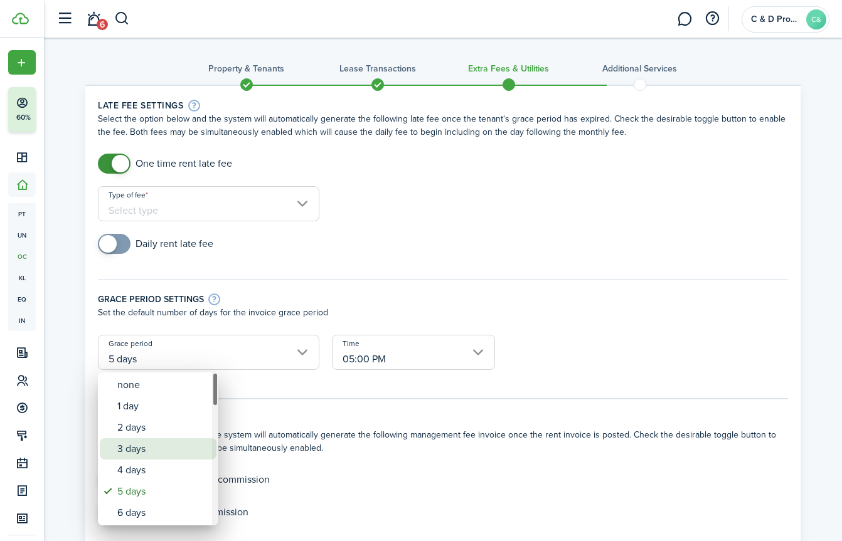
click at [161, 452] on div "3 days" at bounding box center [163, 448] width 92 height 21
type input "3 days"
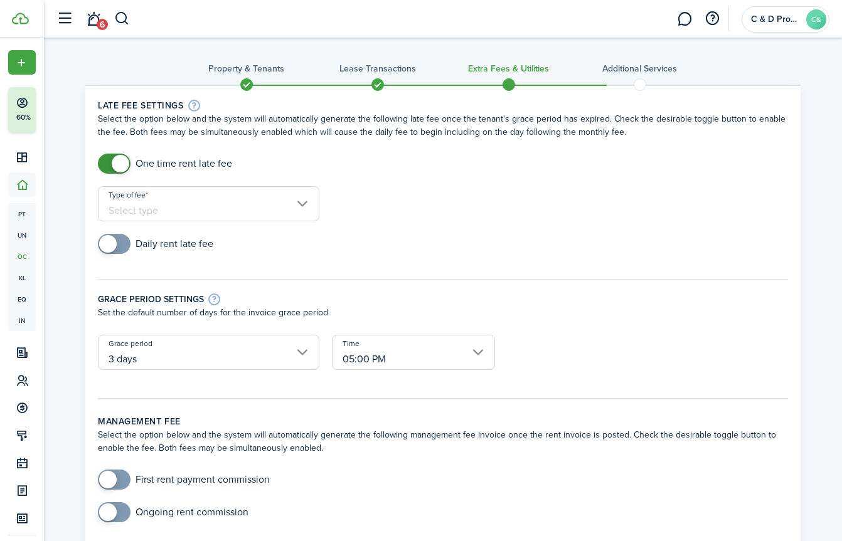
click at [231, 213] on input "Type of fee" at bounding box center [208, 203] width 221 height 35
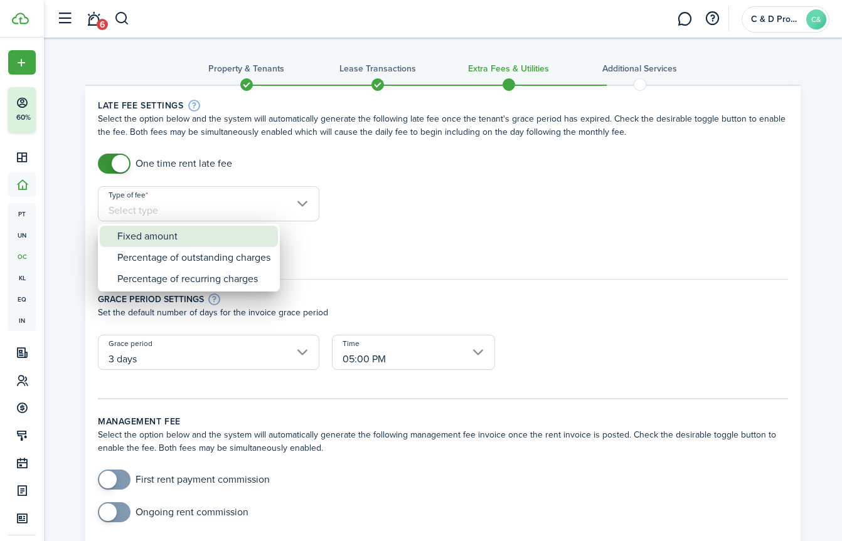
click at [218, 240] on div "Fixed amount" at bounding box center [193, 236] width 153 height 21
type input "Fixed amount"
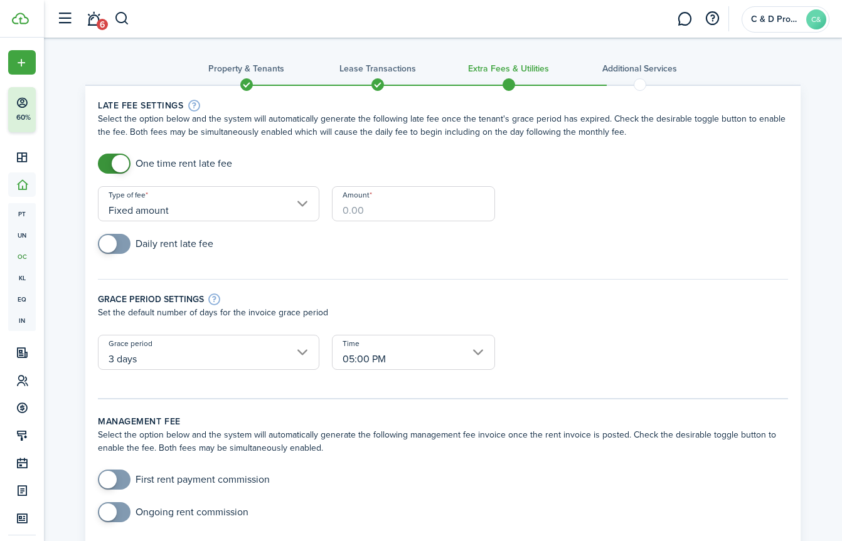
click at [497, 204] on div "Amount" at bounding box center [414, 210] width 176 height 48
click at [472, 204] on input "Amount" at bounding box center [413, 203] width 163 height 35
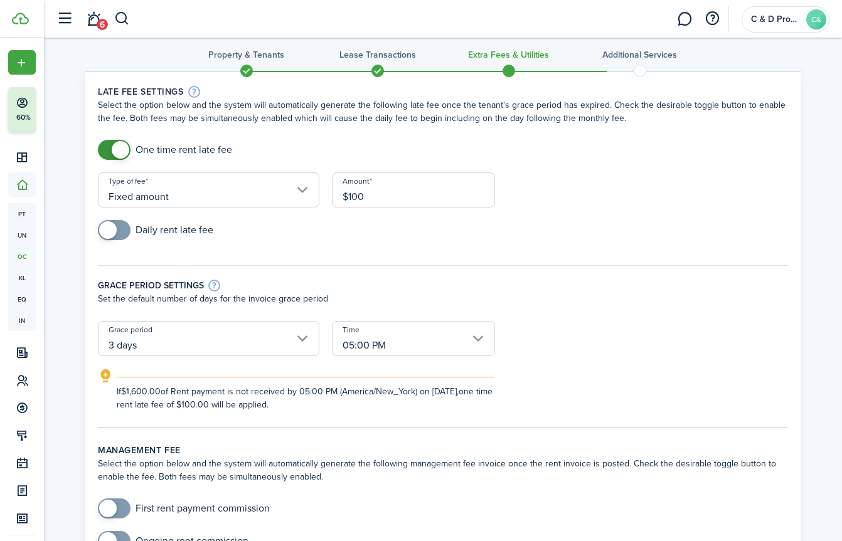
scroll to position [20, 0]
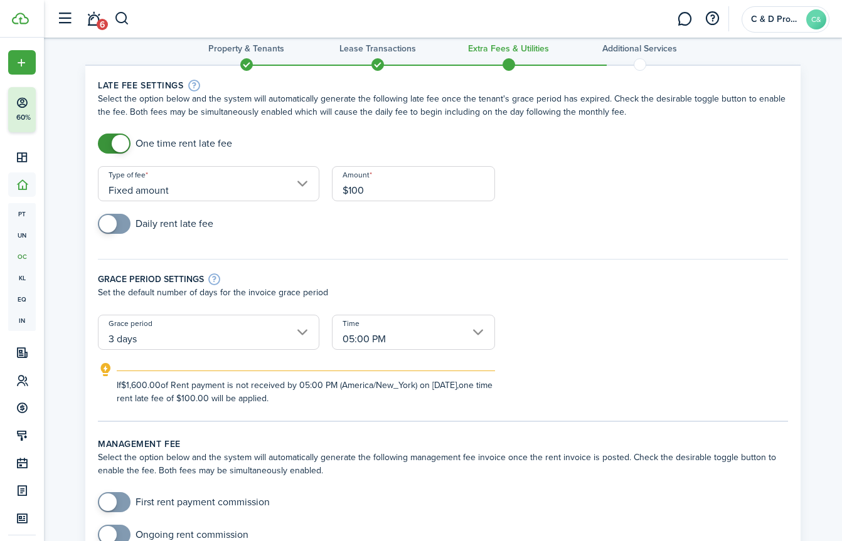
type input "$100.00"
click at [199, 341] on input "3 days" at bounding box center [208, 332] width 221 height 35
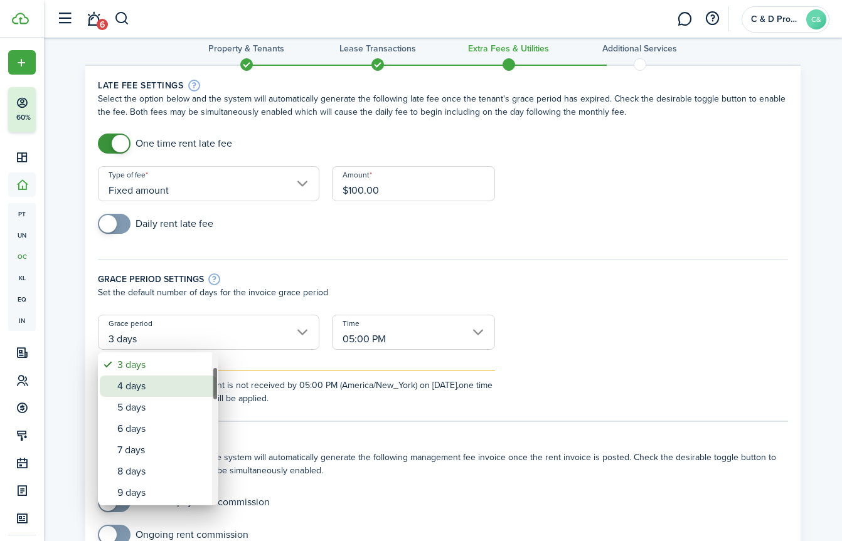
click at [180, 393] on div "4 days" at bounding box center [163, 386] width 92 height 21
type input "4 days"
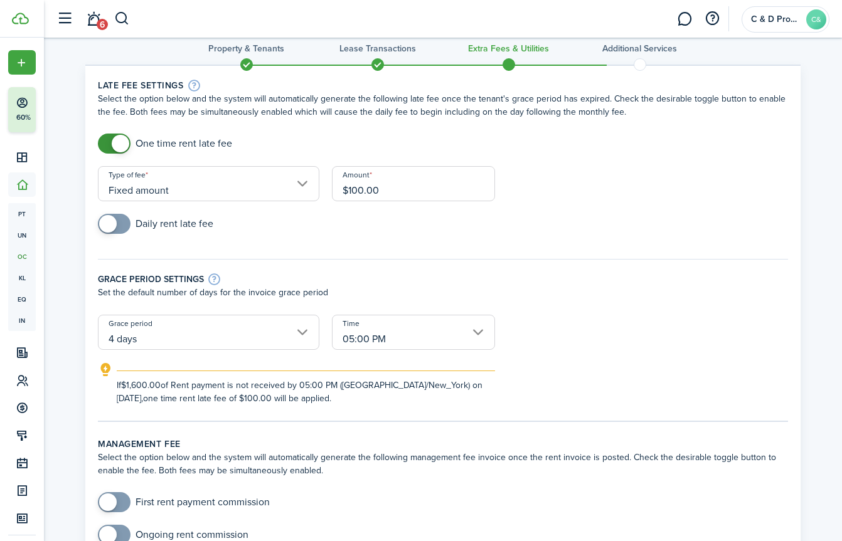
click at [355, 334] on input "05:00 PM" at bounding box center [413, 332] width 163 height 35
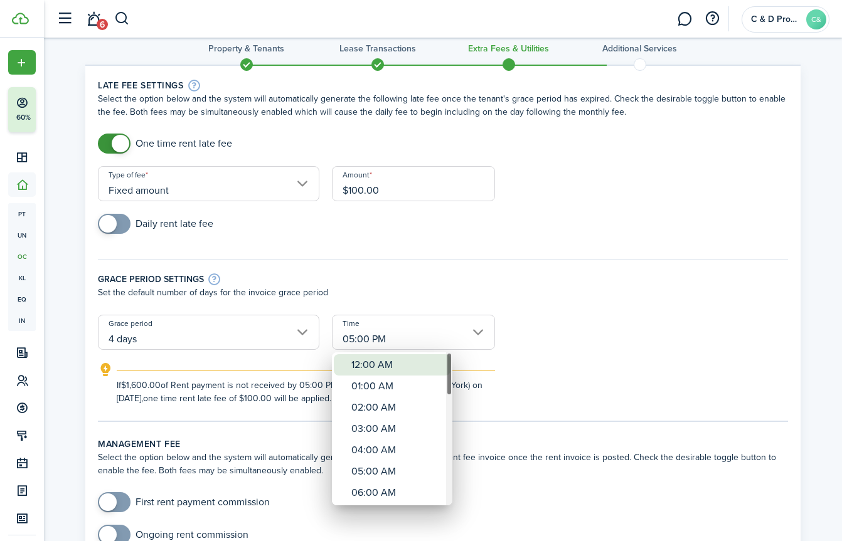
click at [367, 365] on div "12:00 AM" at bounding box center [397, 364] width 92 height 21
type input "12:00 AM"
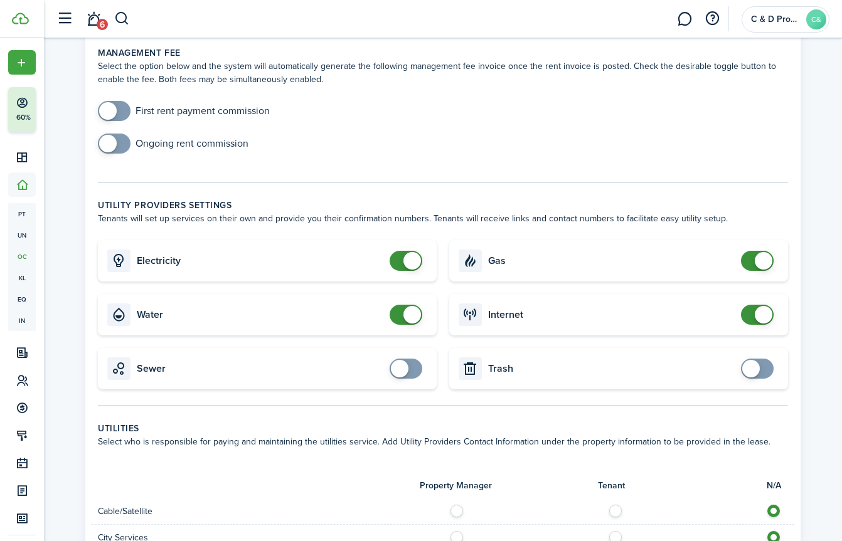
scroll to position [416, 0]
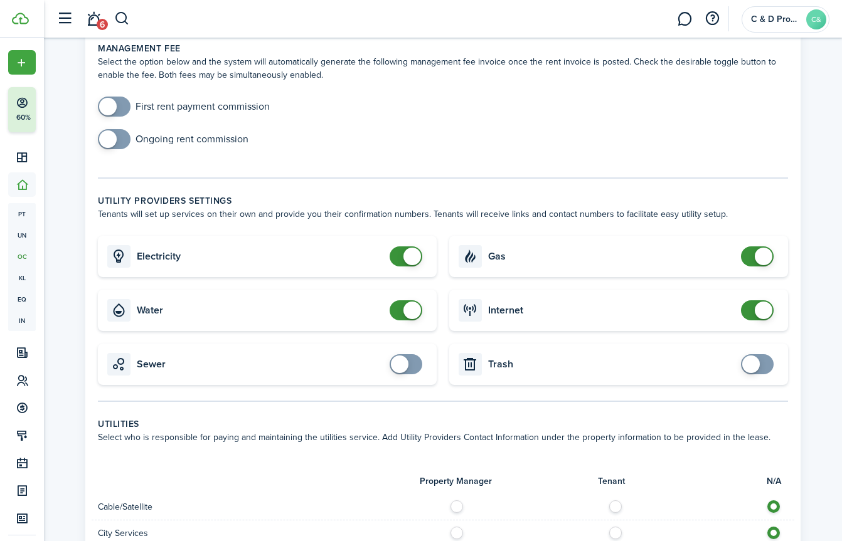
checkbox input "false"
click at [409, 314] on span at bounding box center [412, 311] width 18 height 18
checkbox input "false"
click at [753, 254] on span at bounding box center [757, 257] width 13 height 20
checkbox input "true"
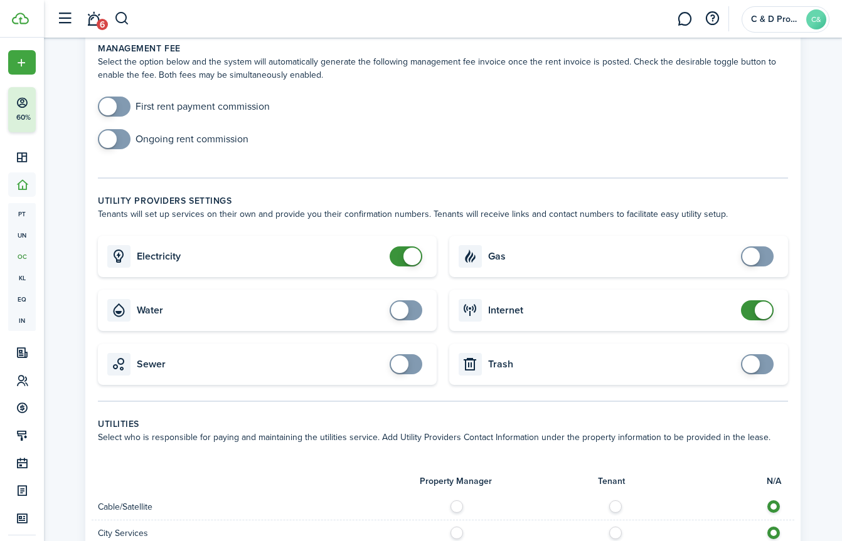
click at [749, 360] on span at bounding box center [751, 365] width 18 height 18
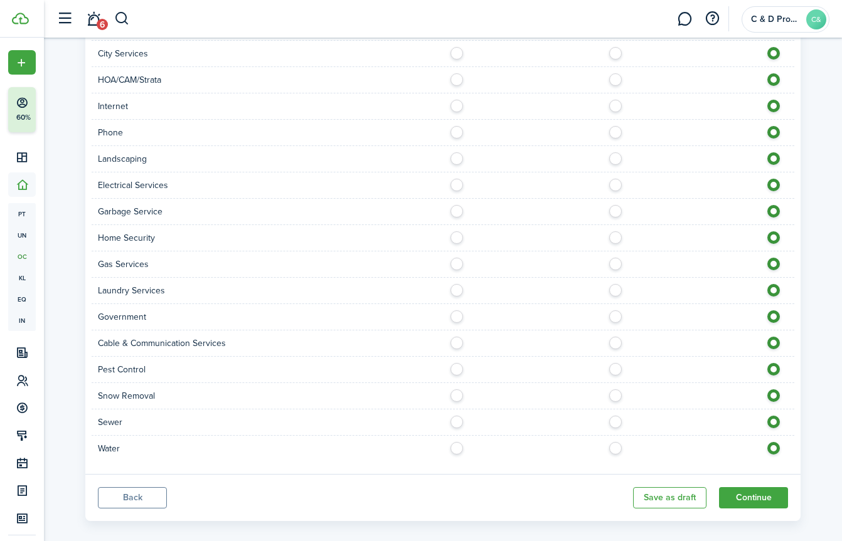
scroll to position [910, 0]
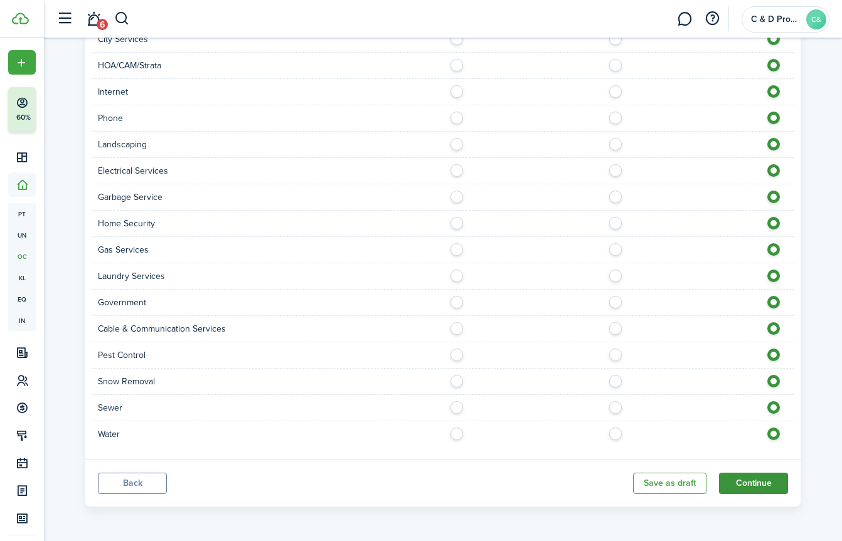
click at [762, 489] on button "Continue" at bounding box center [753, 483] width 69 height 21
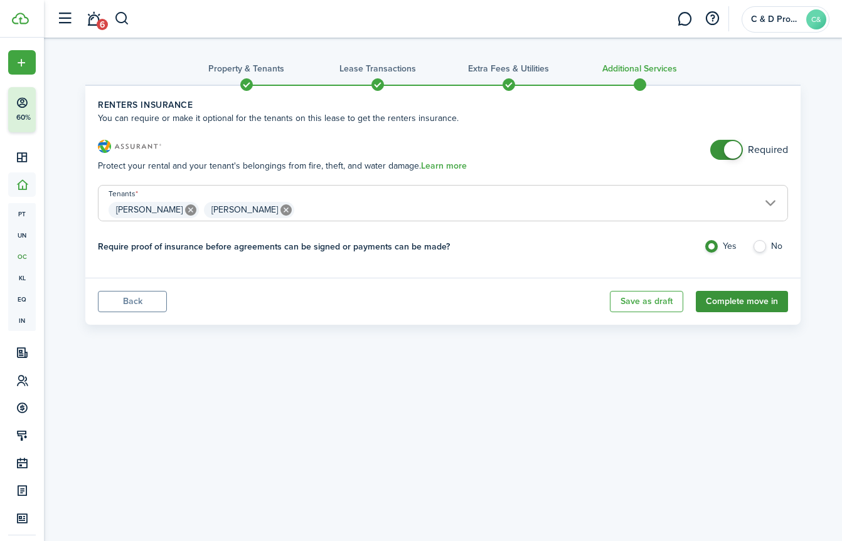
click at [734, 305] on button "Complete move in" at bounding box center [742, 301] width 92 height 21
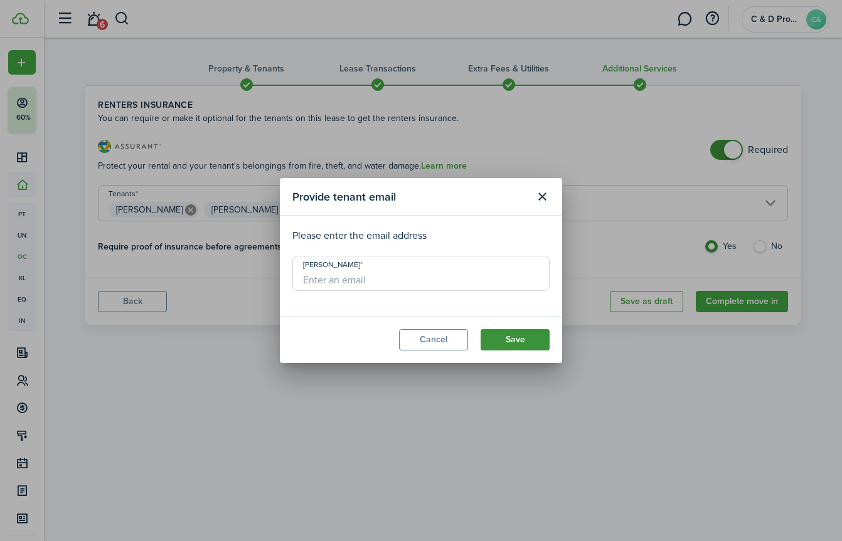
click at [519, 348] on button "Save" at bounding box center [515, 339] width 69 height 21
click at [446, 279] on input "[PERSON_NAME]" at bounding box center [420, 273] width 257 height 35
paste input "[EMAIL_ADDRESS][DOMAIN_NAME]"
click at [518, 337] on button "Save" at bounding box center [515, 339] width 69 height 21
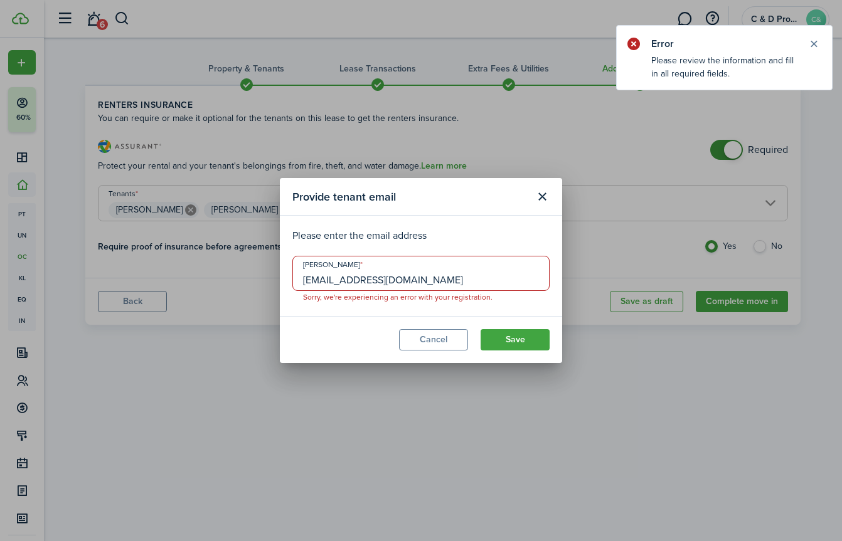
click at [306, 274] on input "[EMAIL_ADDRESS][DOMAIN_NAME]" at bounding box center [420, 273] width 257 height 35
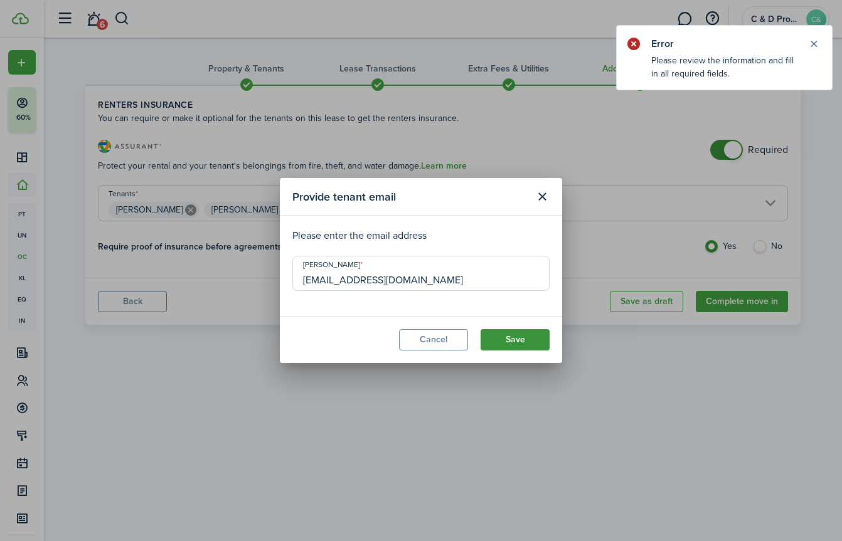
type input "[EMAIL_ADDRESS][DOMAIN_NAME]"
click at [502, 338] on button "Save" at bounding box center [515, 339] width 69 height 21
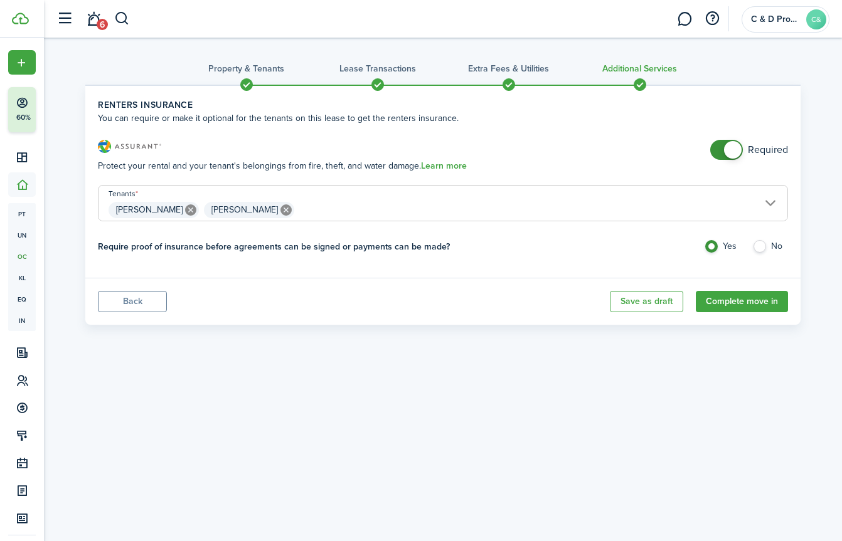
click at [760, 250] on label "No" at bounding box center [770, 249] width 36 height 19
radio input "false"
radio input "true"
click at [745, 304] on button "Complete move in" at bounding box center [742, 301] width 92 height 21
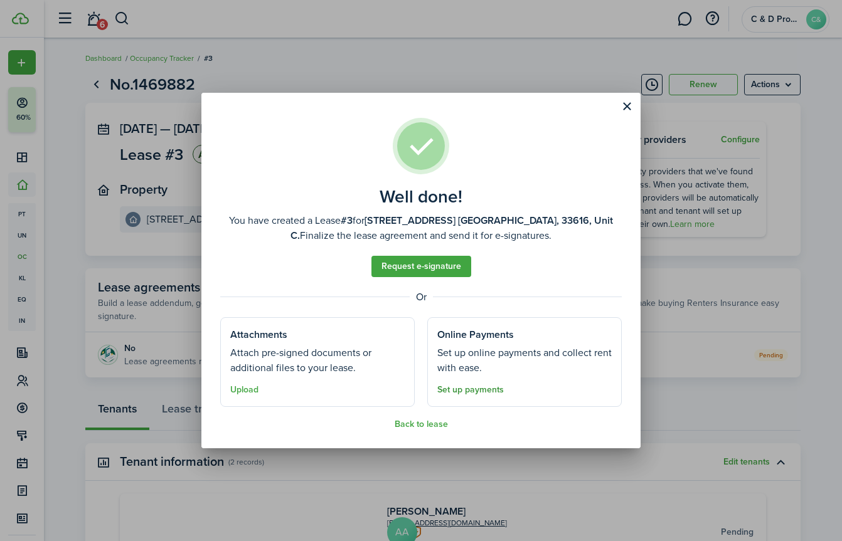
click at [482, 390] on link "Set up payments" at bounding box center [470, 390] width 66 height 10
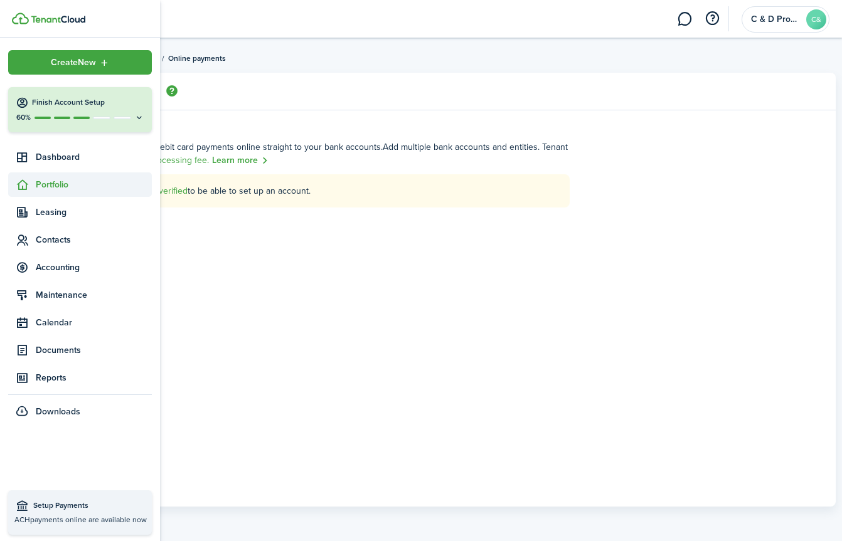
click at [65, 191] on span "Portfolio" at bounding box center [80, 185] width 144 height 24
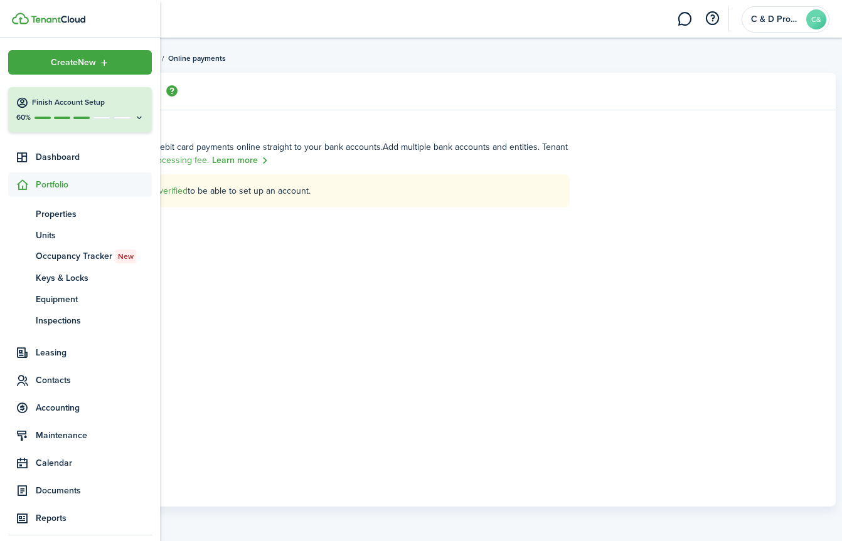
click at [65, 191] on span "Portfolio" at bounding box center [80, 185] width 144 height 24
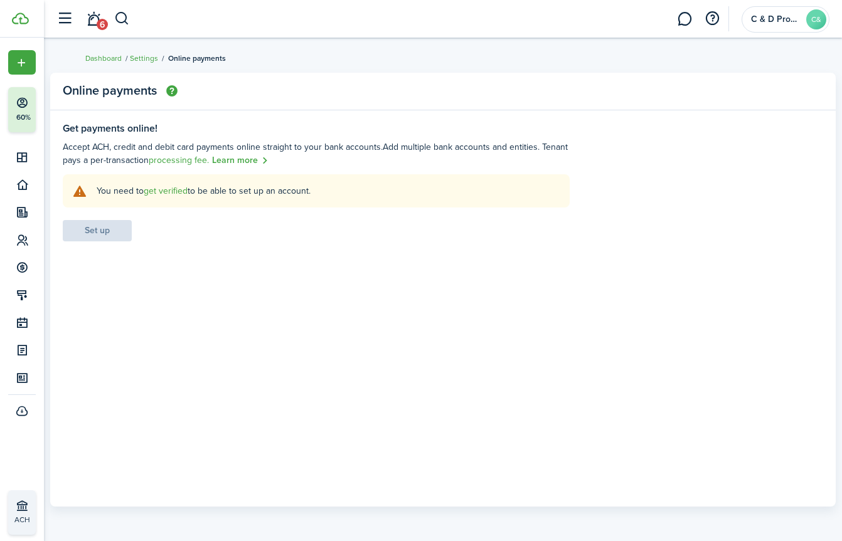
click at [299, 115] on panel-main "Online payments Get payments online! Accept ACH, credit and debit card payments…" at bounding box center [442, 290] width 785 height 434
click at [174, 189] on link "get verified" at bounding box center [166, 190] width 44 height 13
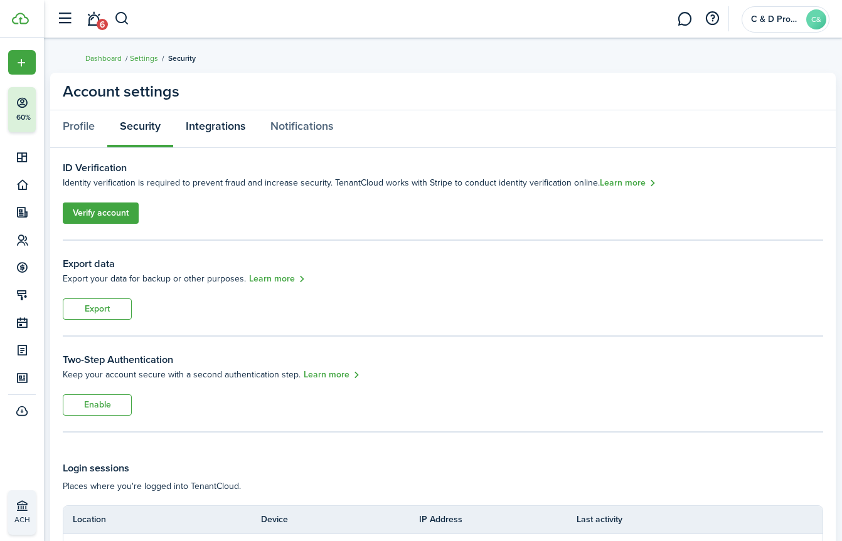
click at [220, 136] on link "Integrations" at bounding box center [215, 129] width 85 height 38
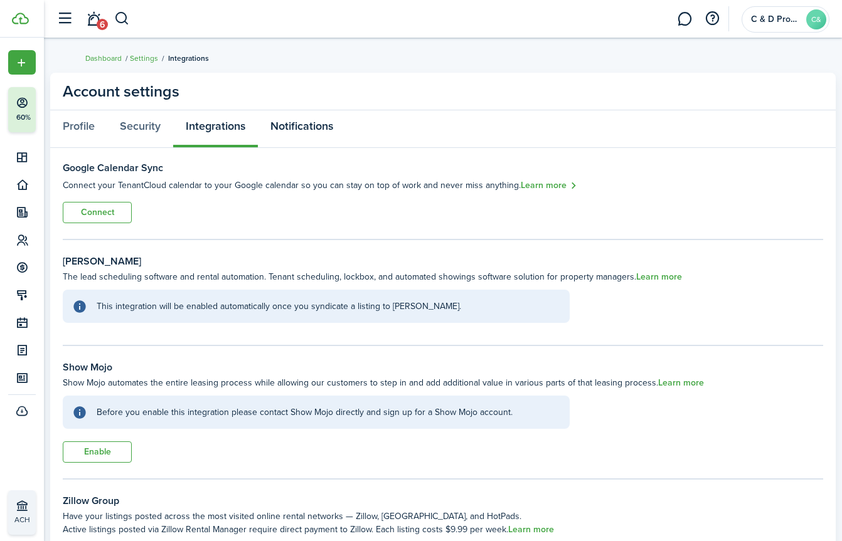
click at [306, 132] on link "Notifications" at bounding box center [302, 129] width 88 height 38
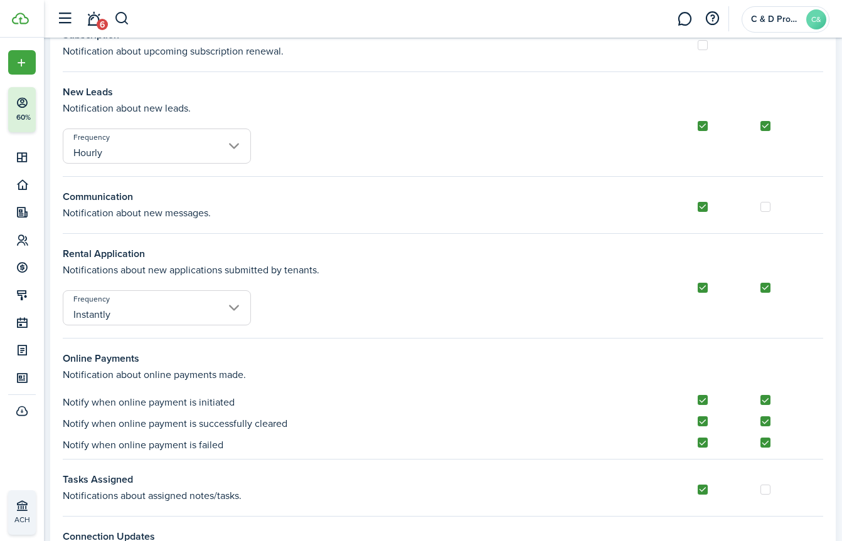
scroll to position [221, 0]
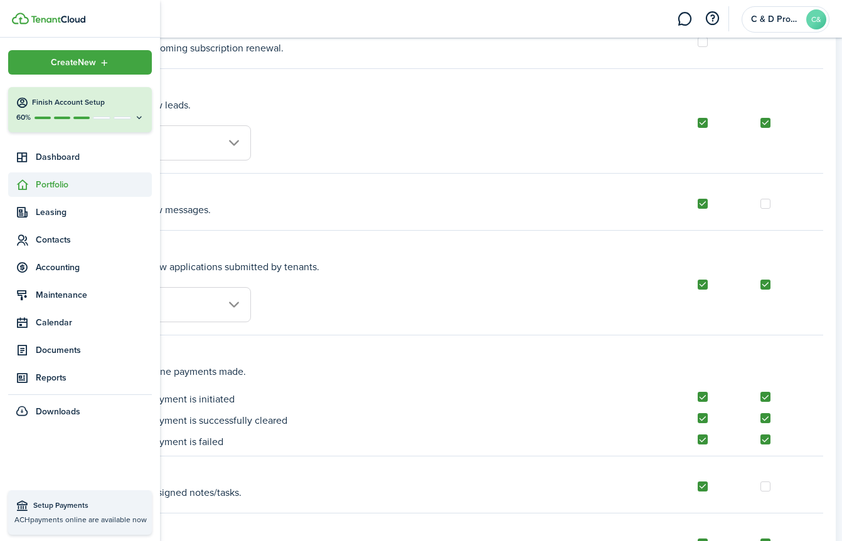
click at [76, 191] on span "Portfolio" at bounding box center [80, 185] width 144 height 24
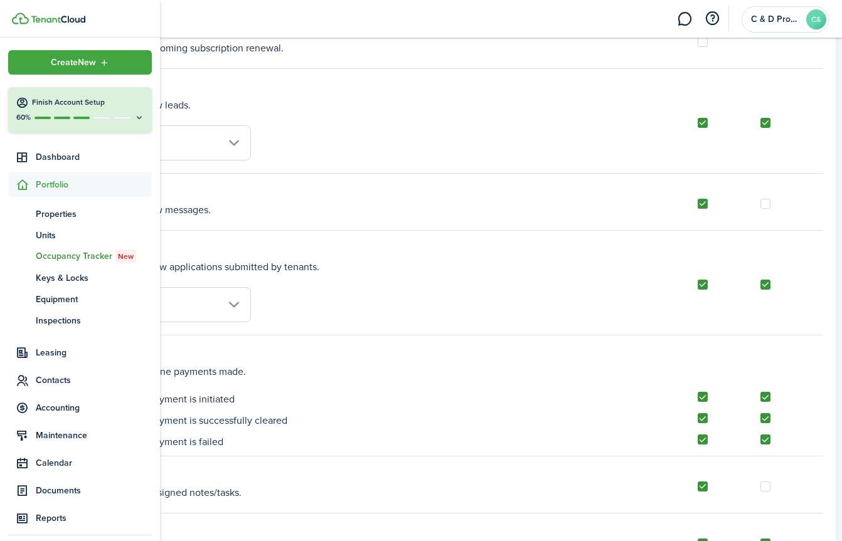
click at [84, 250] on span "Occupancy Tracker New" at bounding box center [94, 257] width 116 height 14
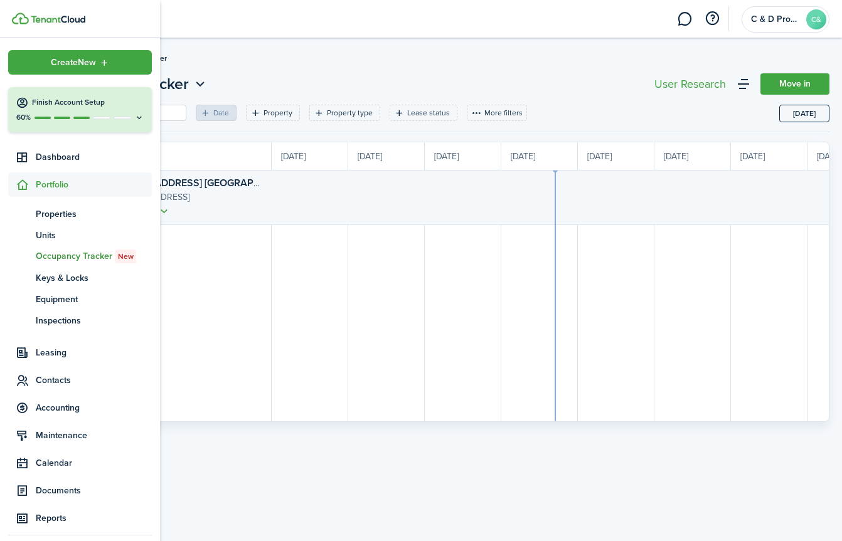
scroll to position [0, 230]
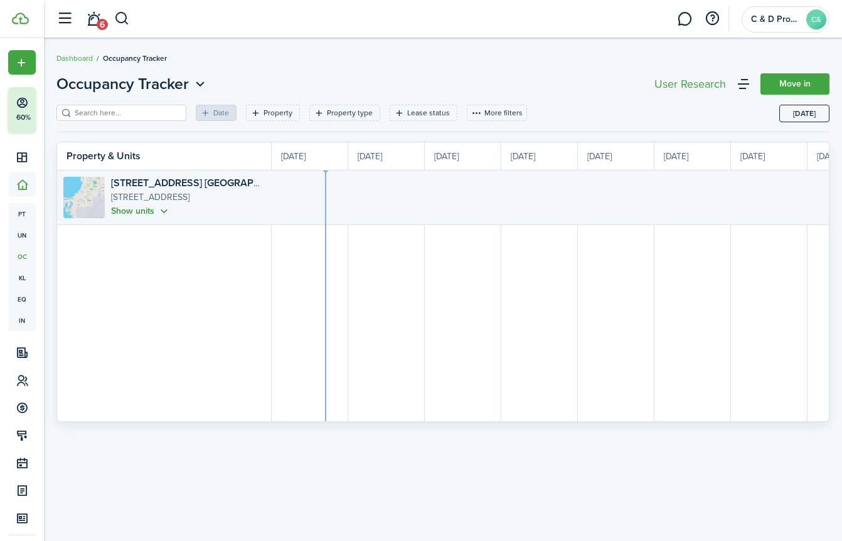
click at [150, 215] on button "Show units" at bounding box center [141, 211] width 60 height 14
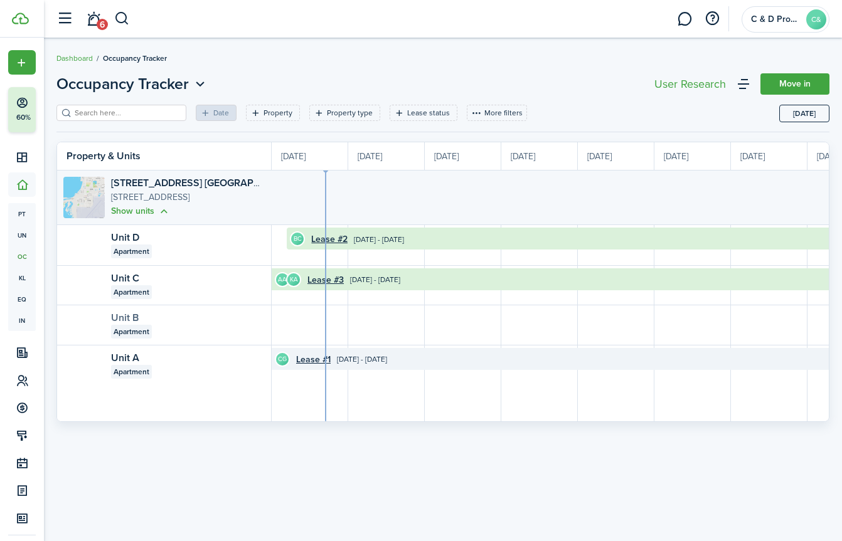
click at [135, 321] on link "Unit B" at bounding box center [125, 318] width 28 height 14
